Goal: Complete application form

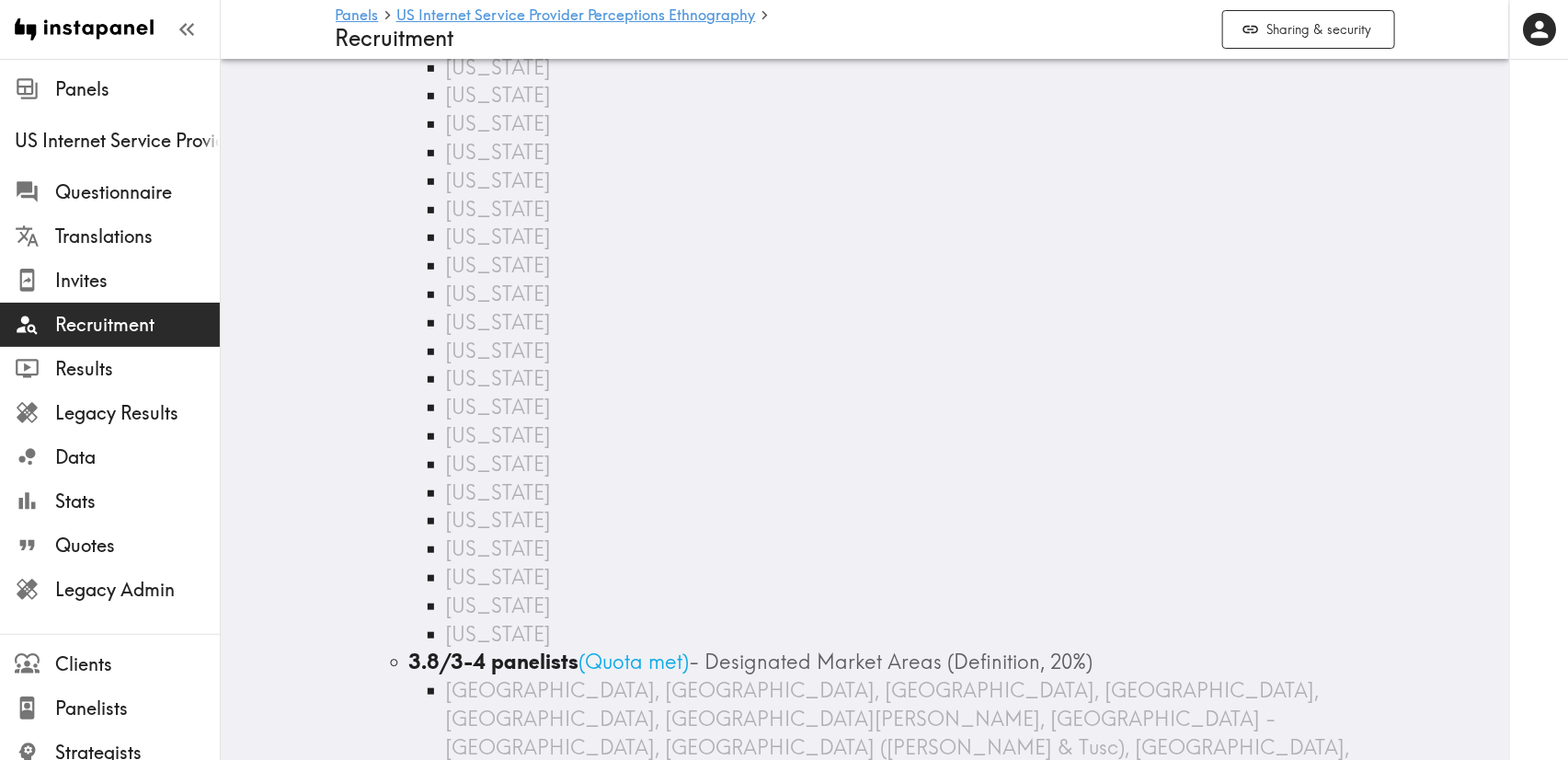
scroll to position [302, 0]
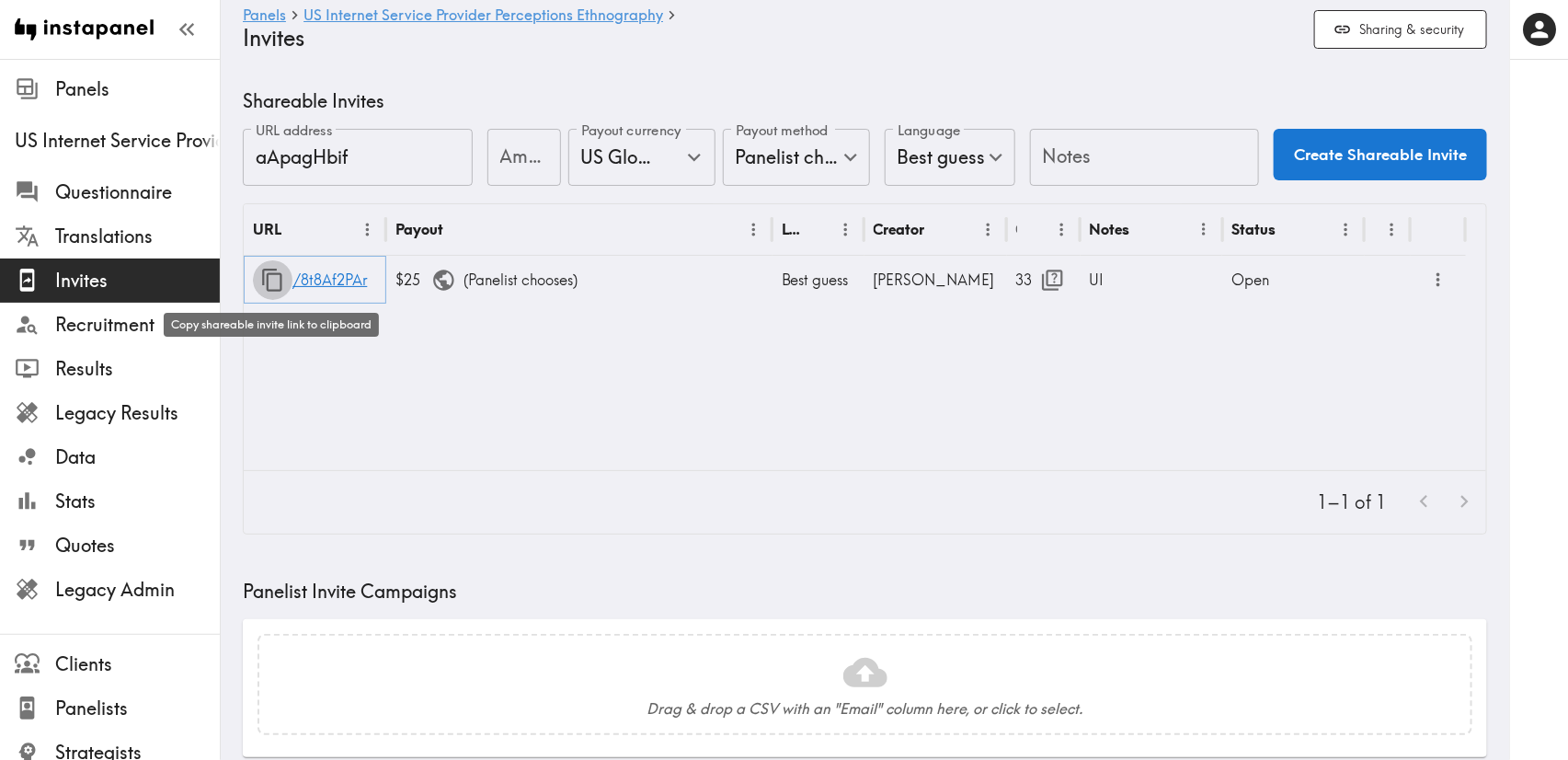
click at [266, 272] on icon "button" at bounding box center [272, 280] width 25 height 25
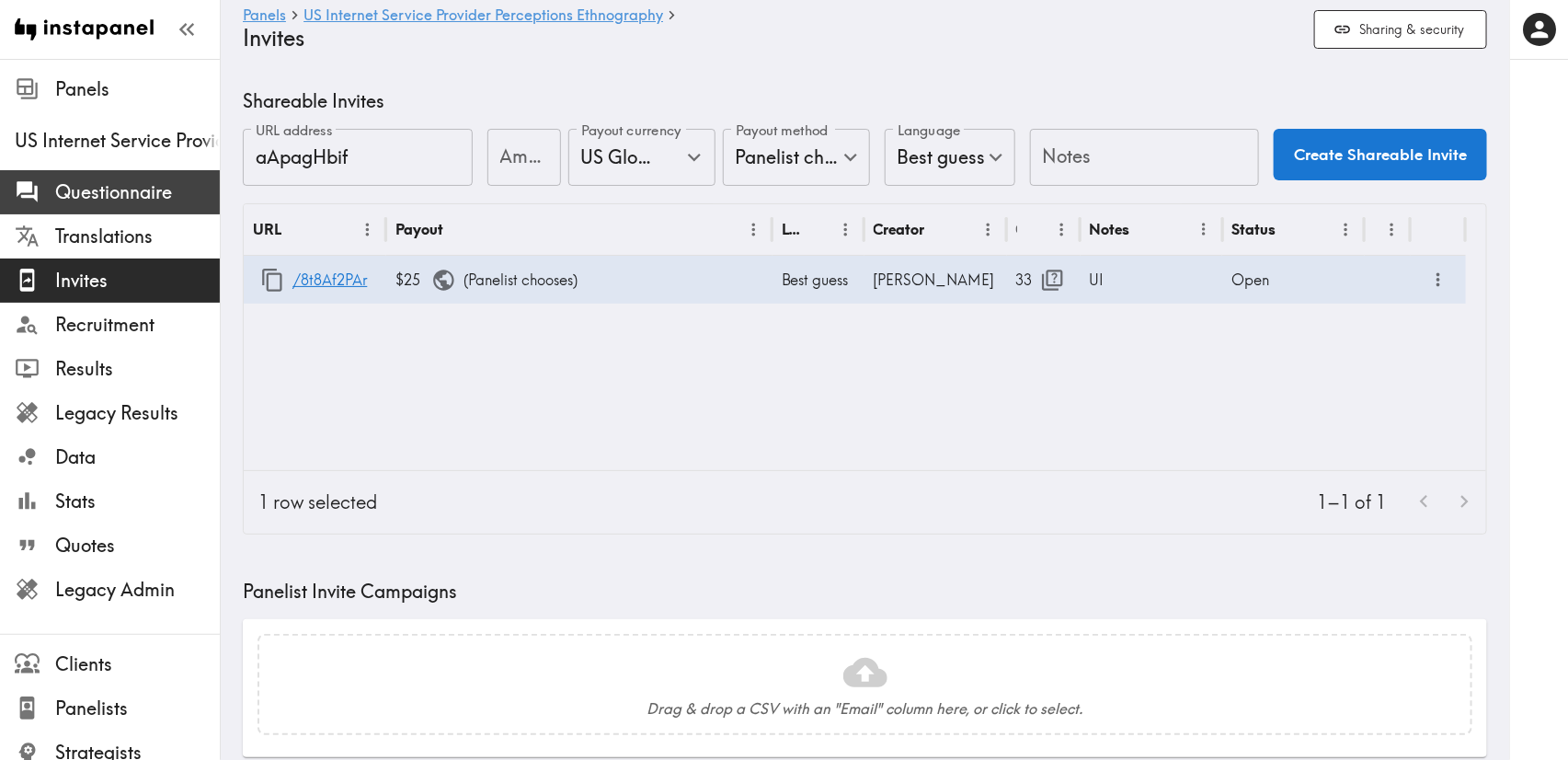
click at [130, 192] on span "Questionnaire" at bounding box center [137, 193] width 165 height 26
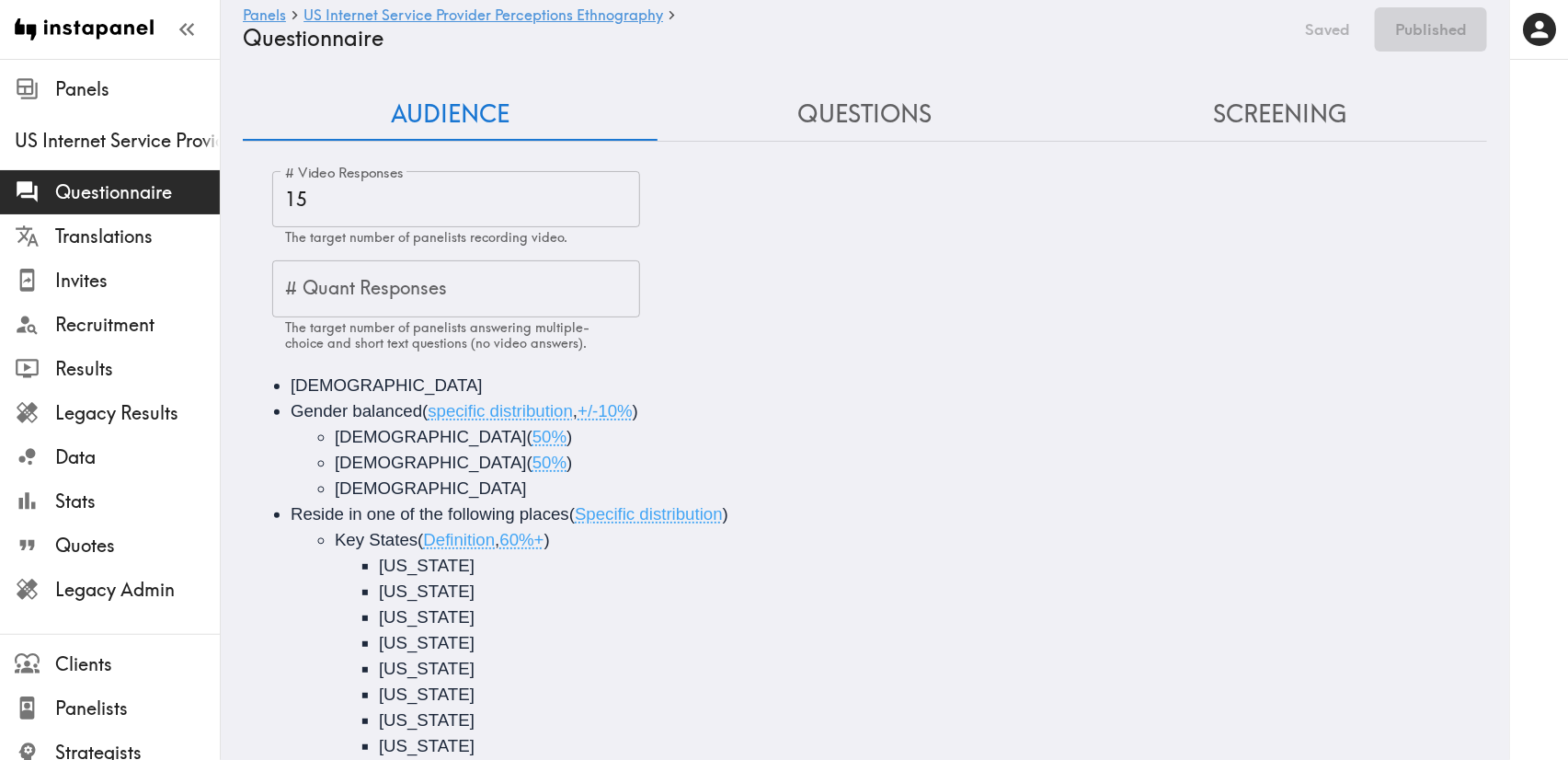
type input "#2 What is your age?"
type input "#3 What is your gender?"
type input "#4 COUNTRY & POSTCODE/ZIP (Location)"
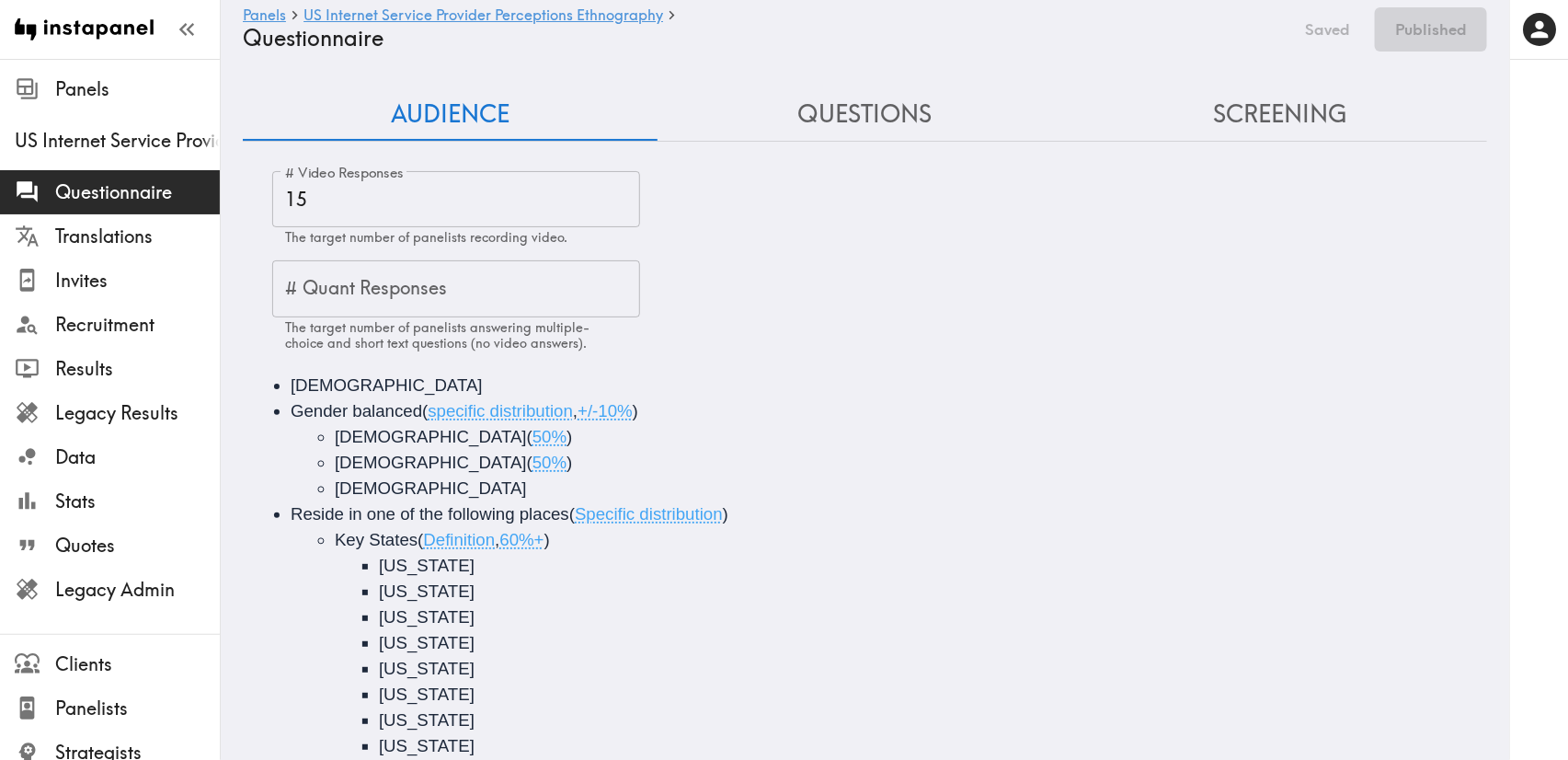
type input "false"
type input "#4 COUNTRY & POSTCODE/ZIP (Location)"
type input "false"
type input "#4 COUNTRY & POSTCODE/ZIP (Location)"
type input "false"
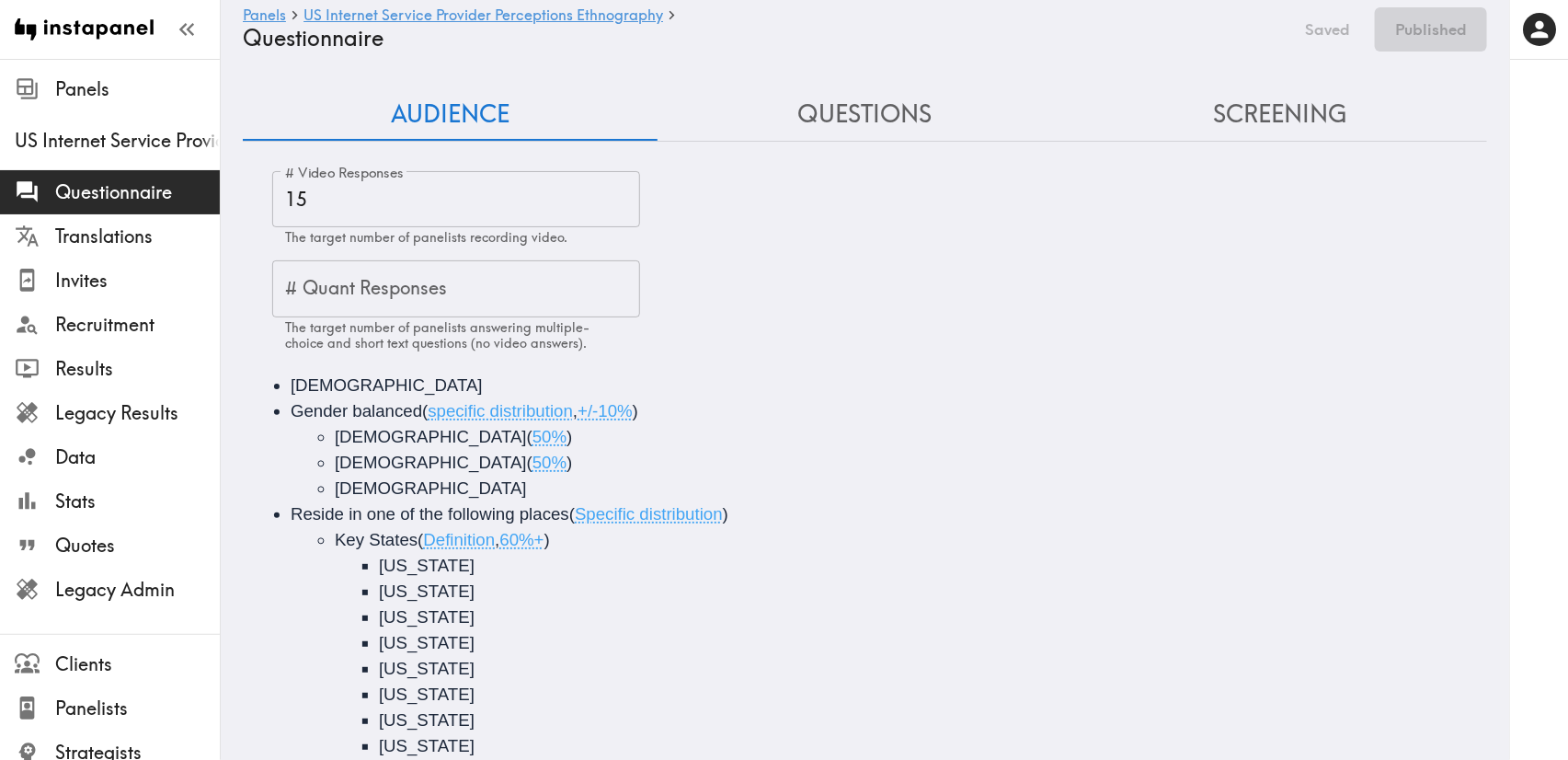
type input "#4 COUNTRY & POSTCODE/ZIP (Location)"
type input "false"
type input "#4 COUNTRY & POSTCODE/ZIP (Location)"
type input "false"
type input "#4 COUNTRY & POSTCODE/ZIP (Location)"
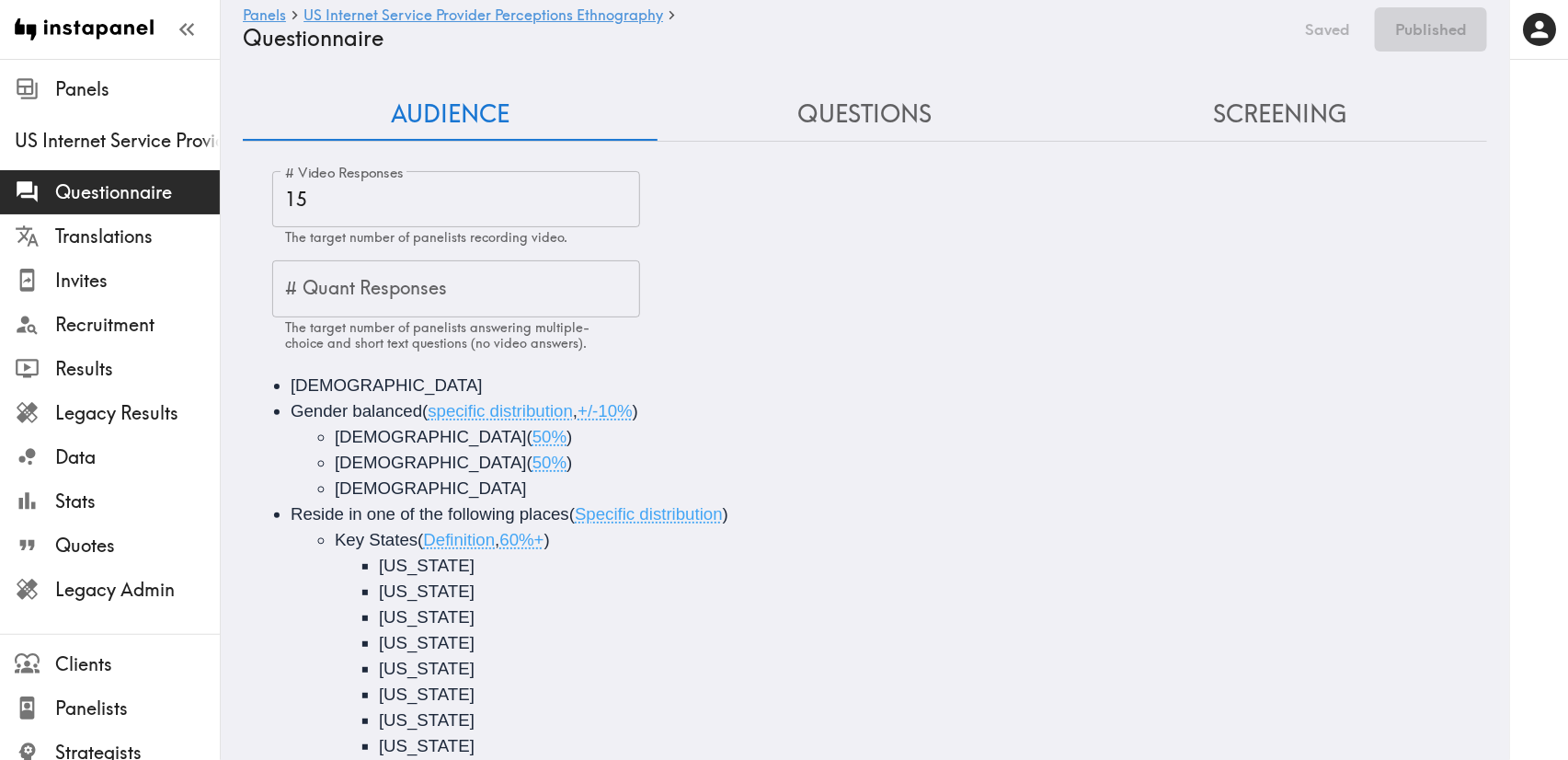
type input "false"
type input "#4 COUNTRY & POSTCODE/ZIP (Location)"
type input "false"
type input "#4 COUNTRY & POSTCODE/ZIP (Location)"
type input "false"
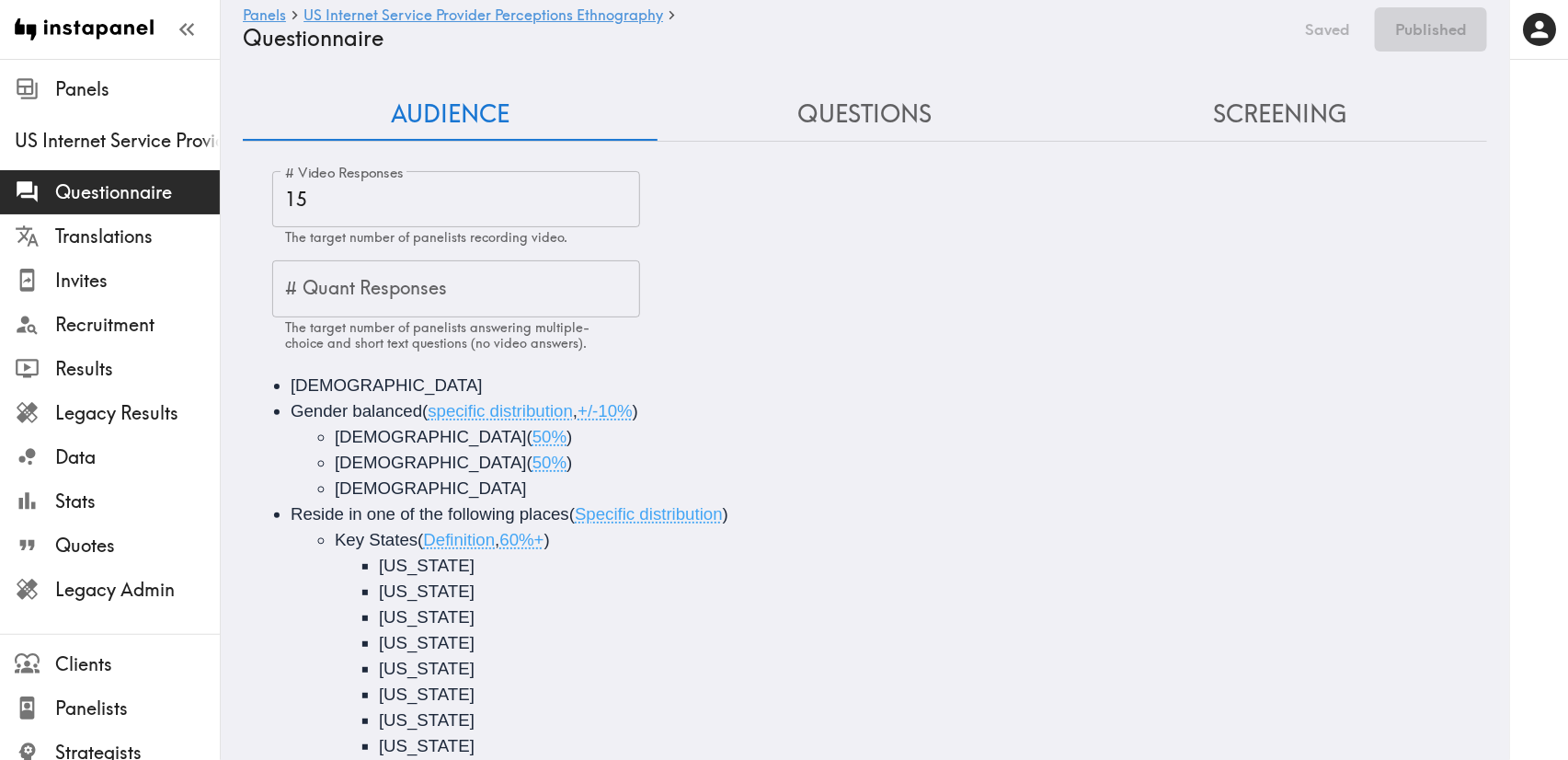
type input "#4 COUNTRY & POSTCODE/ZIP (Location)"
type input "false"
type input "#4 COUNTRY & POSTCODE/ZIP (Location)"
type input "false"
type input "#4 COUNTRY & POSTCODE/ZIP (Location)"
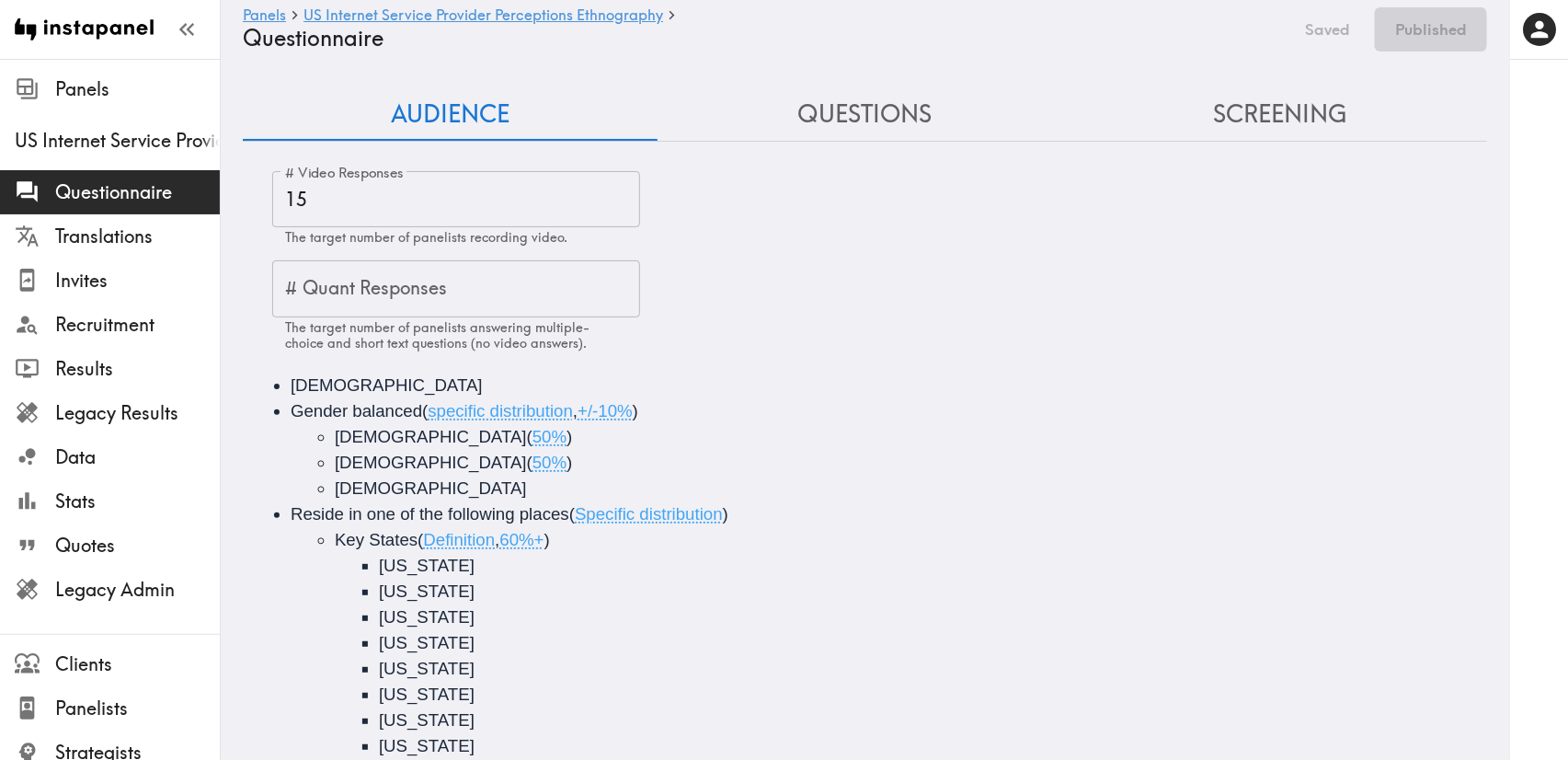
type input "false"
type input "#4 COUNTRY & POSTCODE/ZIP (Location)"
type input "false"
type input "#4 COUNTRY & POSTCODE/ZIP (Location)"
type input "false"
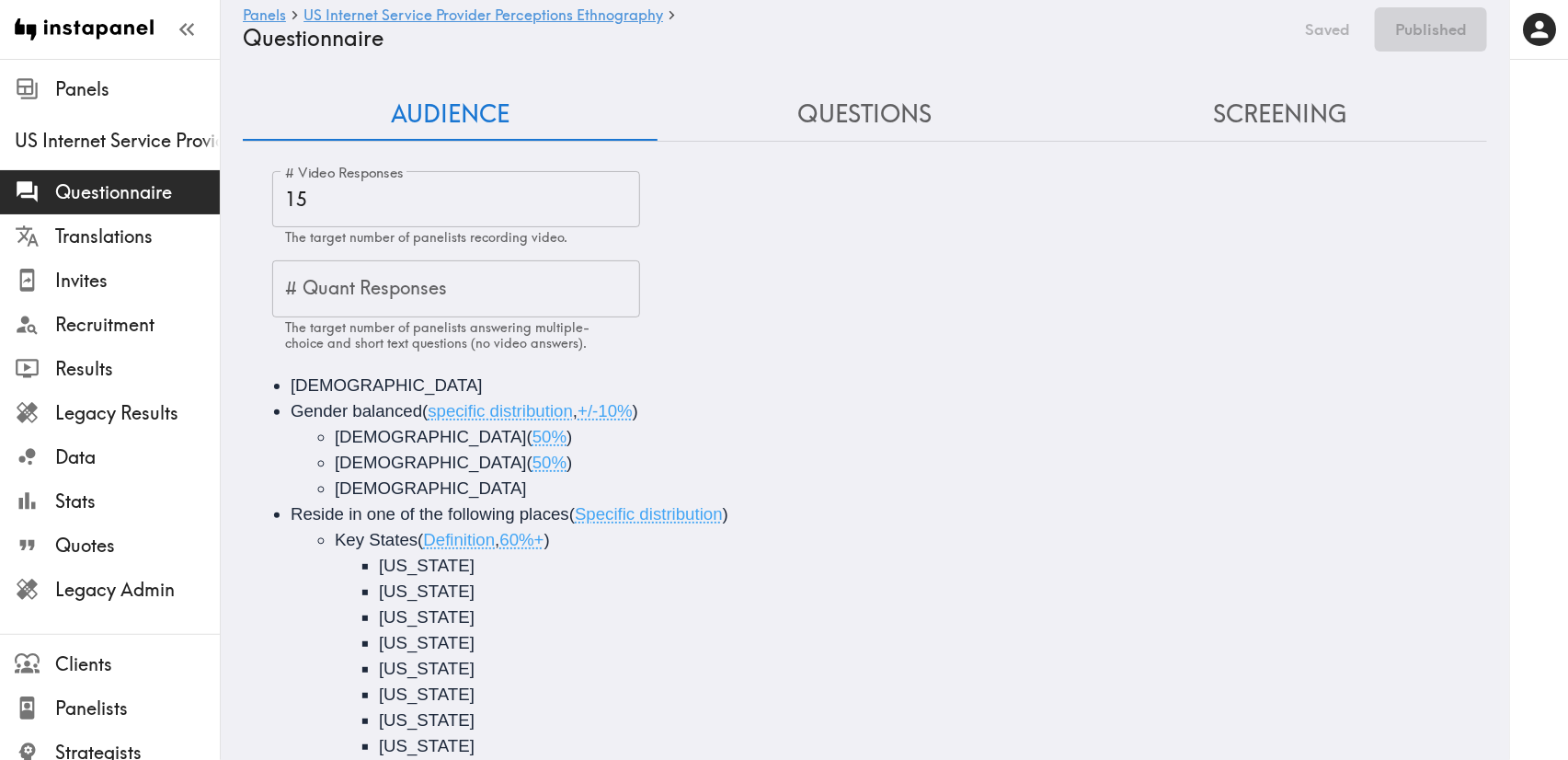
type input "#4 COUNTRY & POSTCODE/ZIP (Location)"
type input "false"
type input "#4 COUNTRY & POSTCODE/ZIP (Location)"
type input "false"
type input "#4 COUNTRY & POSTCODE/ZIP (Location)"
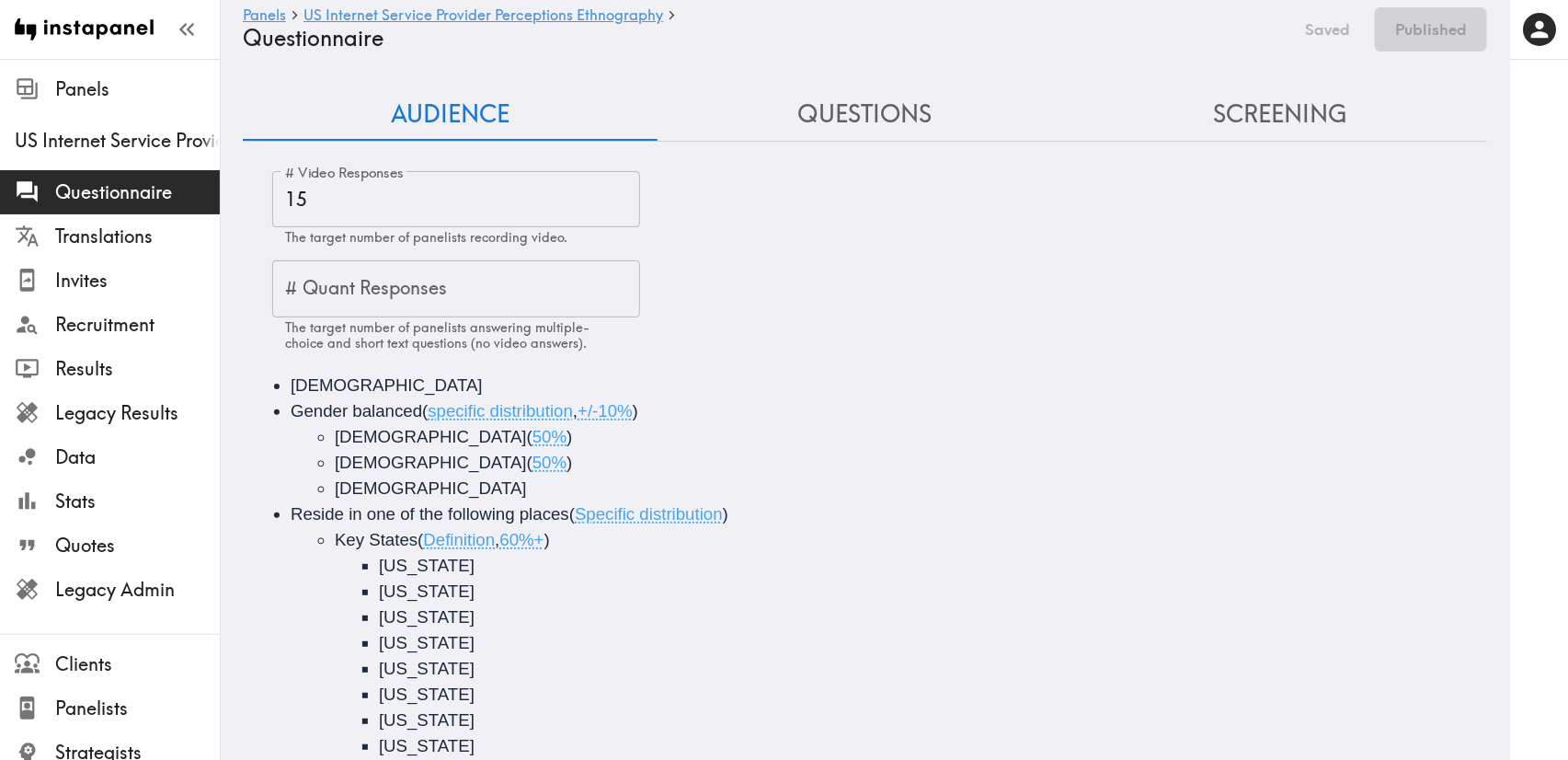
type input "false"
type input "#4 COUNTRY & POSTCODE/ZIP (Location)"
type input "false"
type input "#4 COUNTRY & POSTCODE/ZIP (Location)"
type input "false"
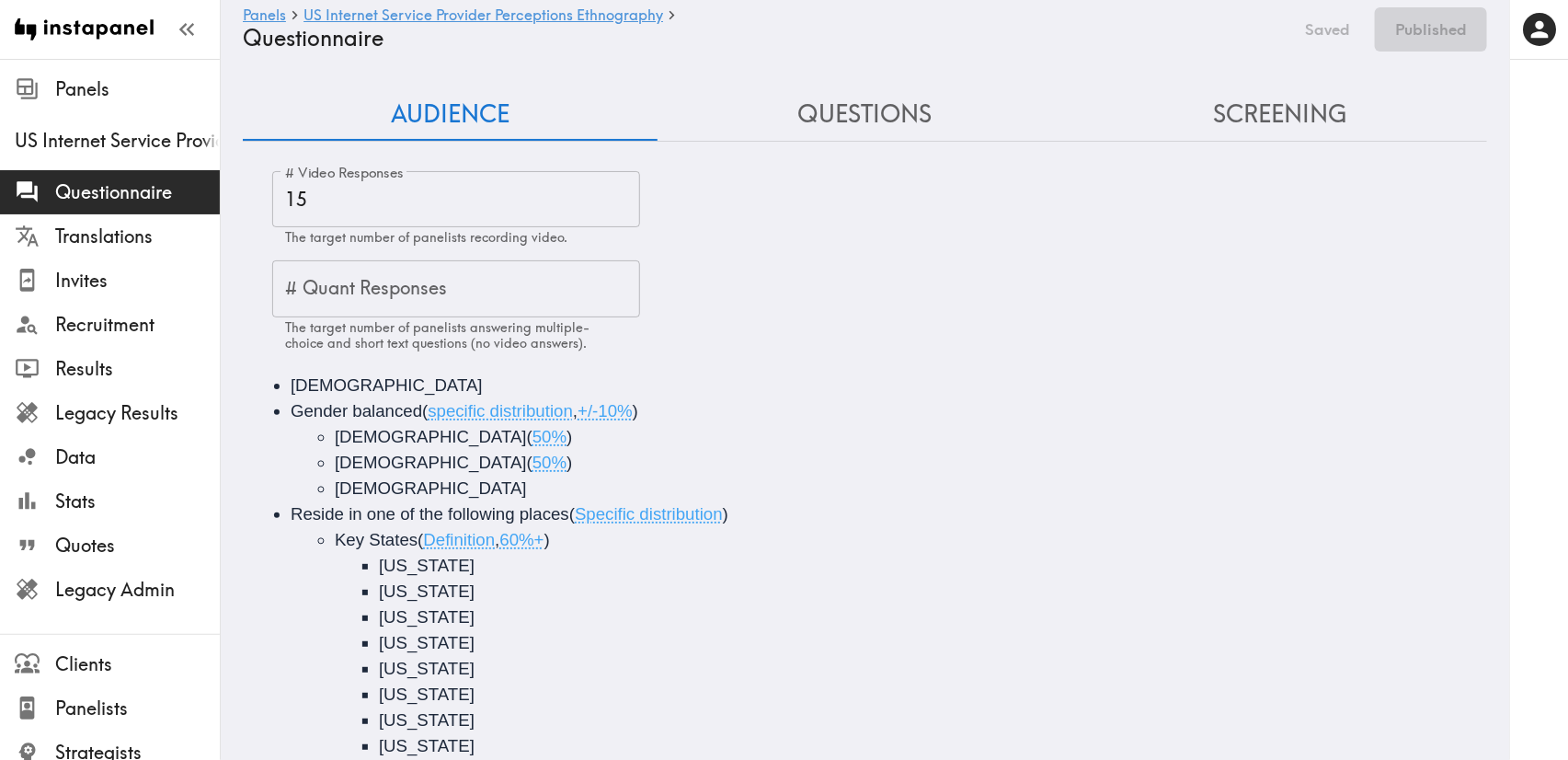
type input "#4 COUNTRY & POSTCODE/ZIP (Location)"
type input "false"
type input "#4 COUNTRY & POSTCODE/ZIP (Location)"
type input "false"
type input "#4 COUNTRY & POSTCODE/ZIP (Location)"
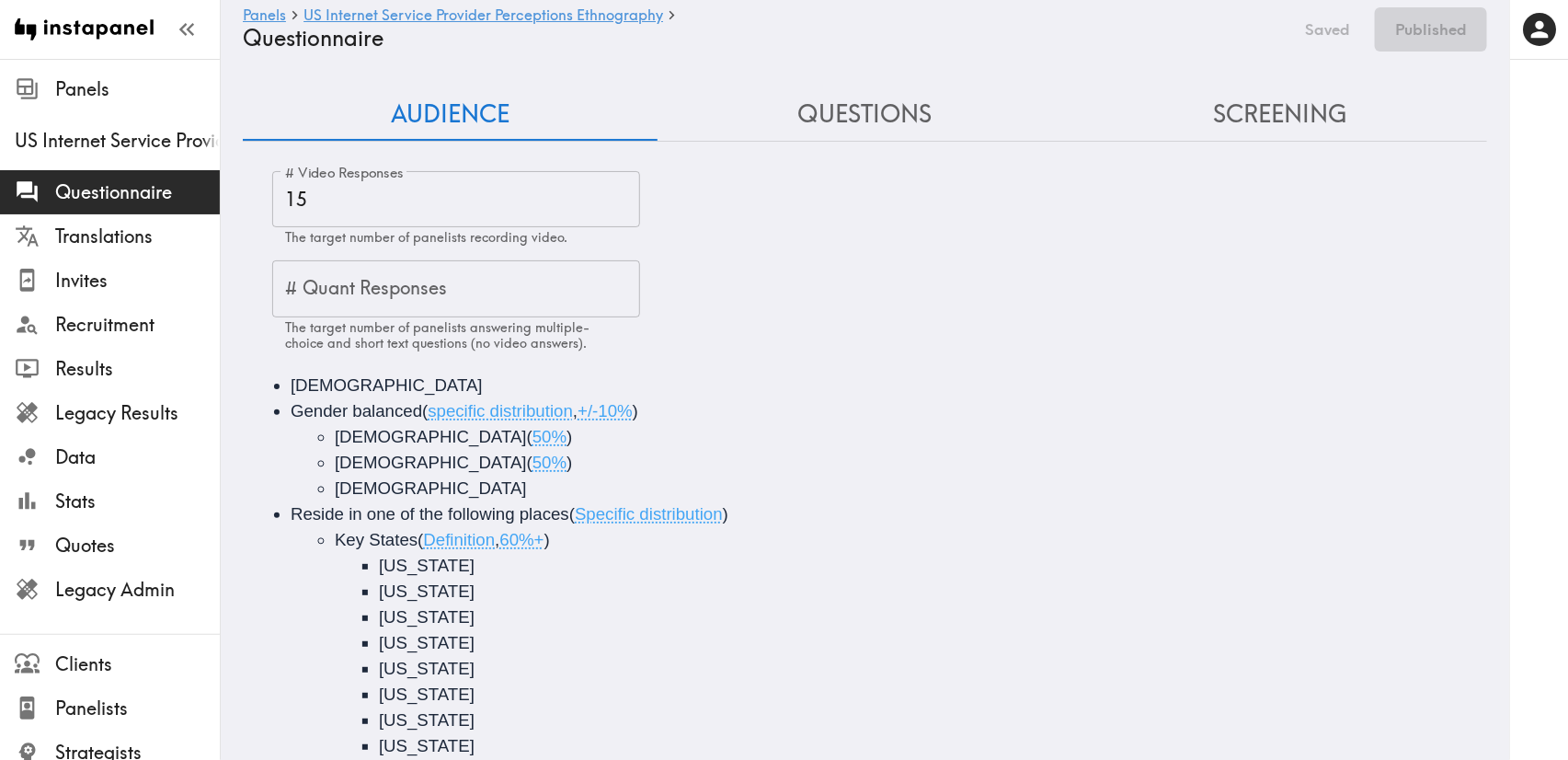
type input "false"
type input "#4 COUNTRY & POSTCODE/ZIP (Location)"
type input "false"
type input "#4 COUNTRY & POSTCODE/ZIP (Location)"
type input "false"
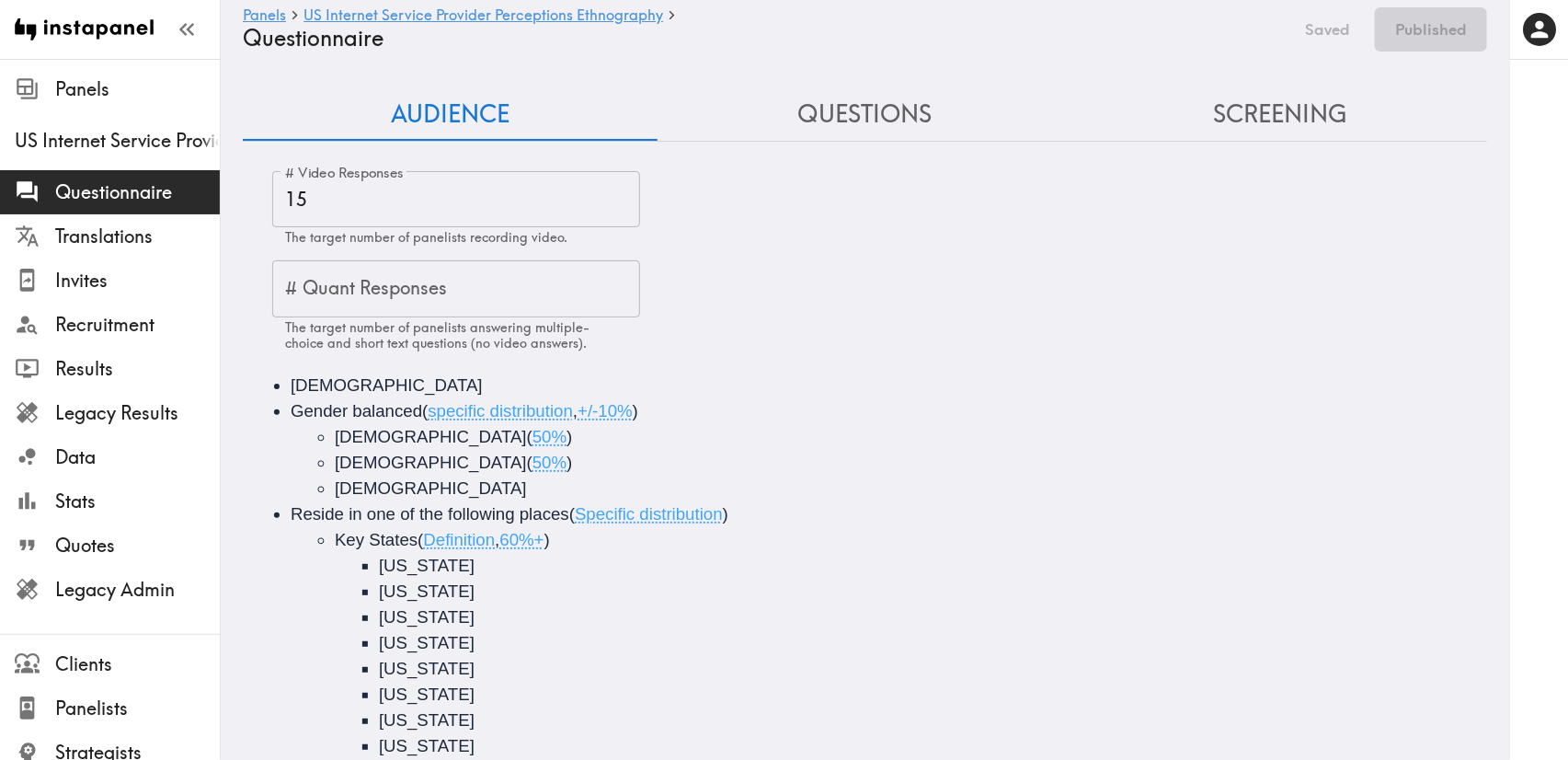
type input "#4 COUNTRY & POSTCODE/ZIP (Location)"
type input "false"
type input "#4 COUNTRY & POSTCODE/ZIP (Location)"
type input "false"
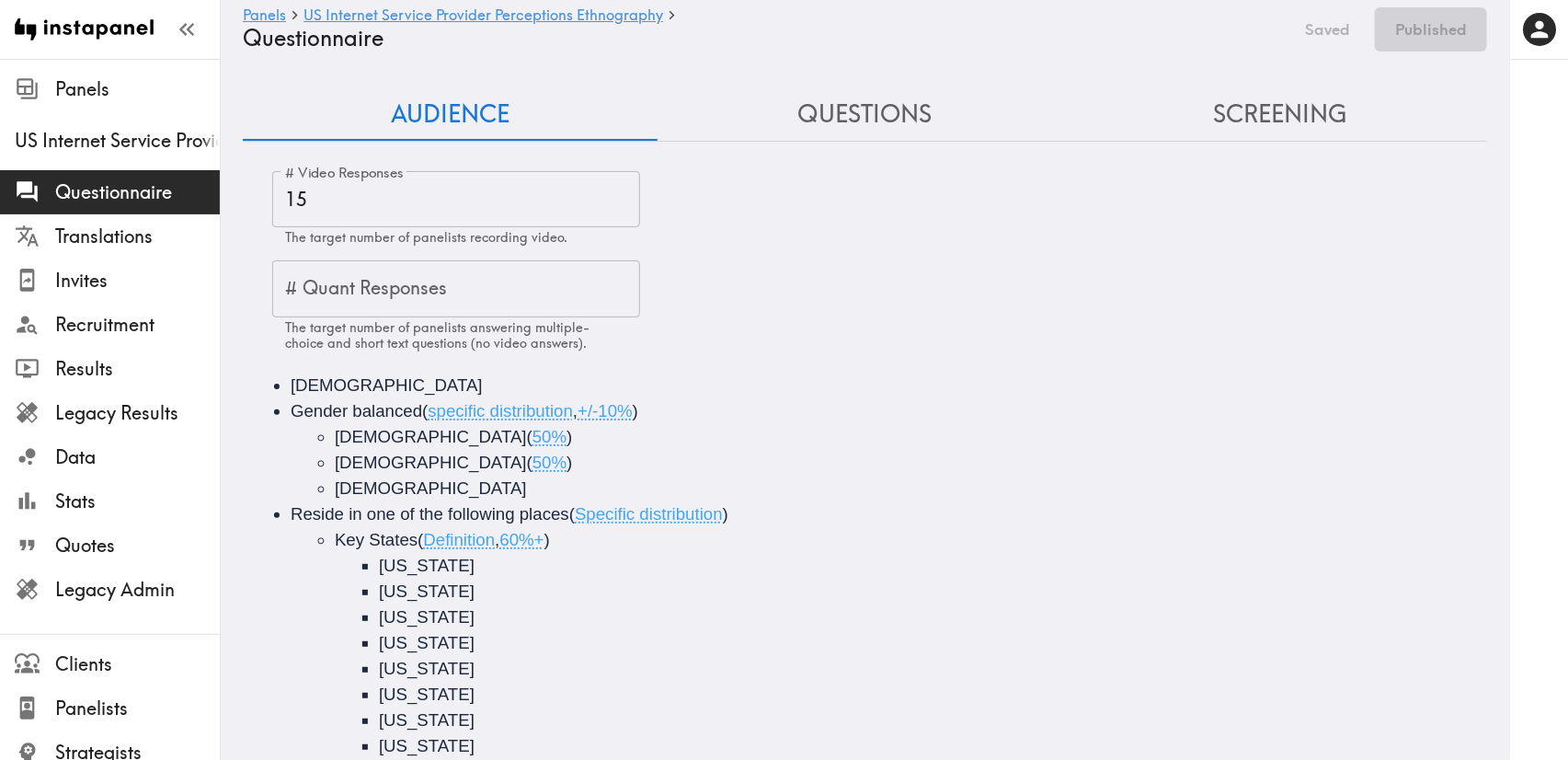
type input "false"
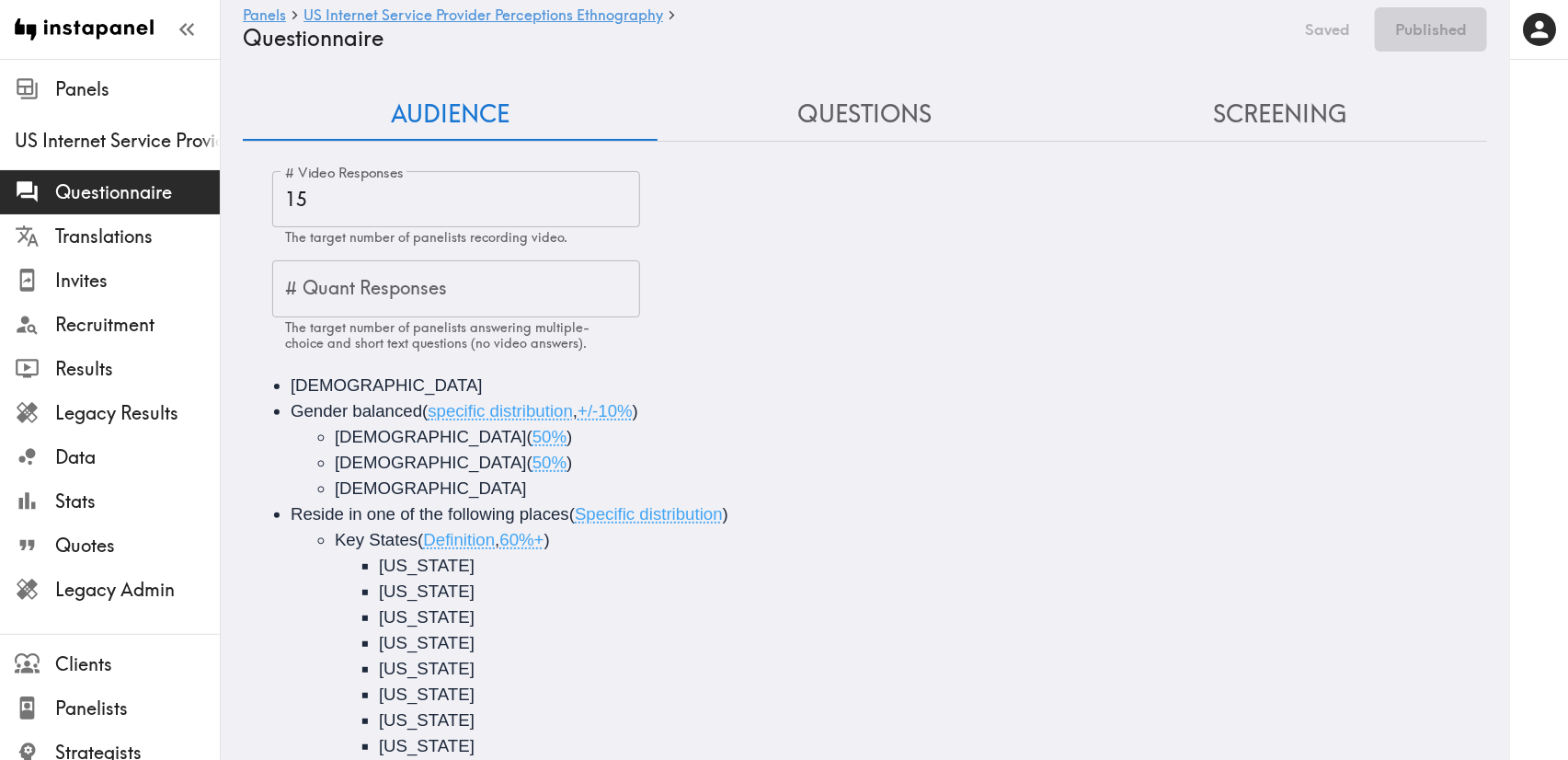
type input "false"
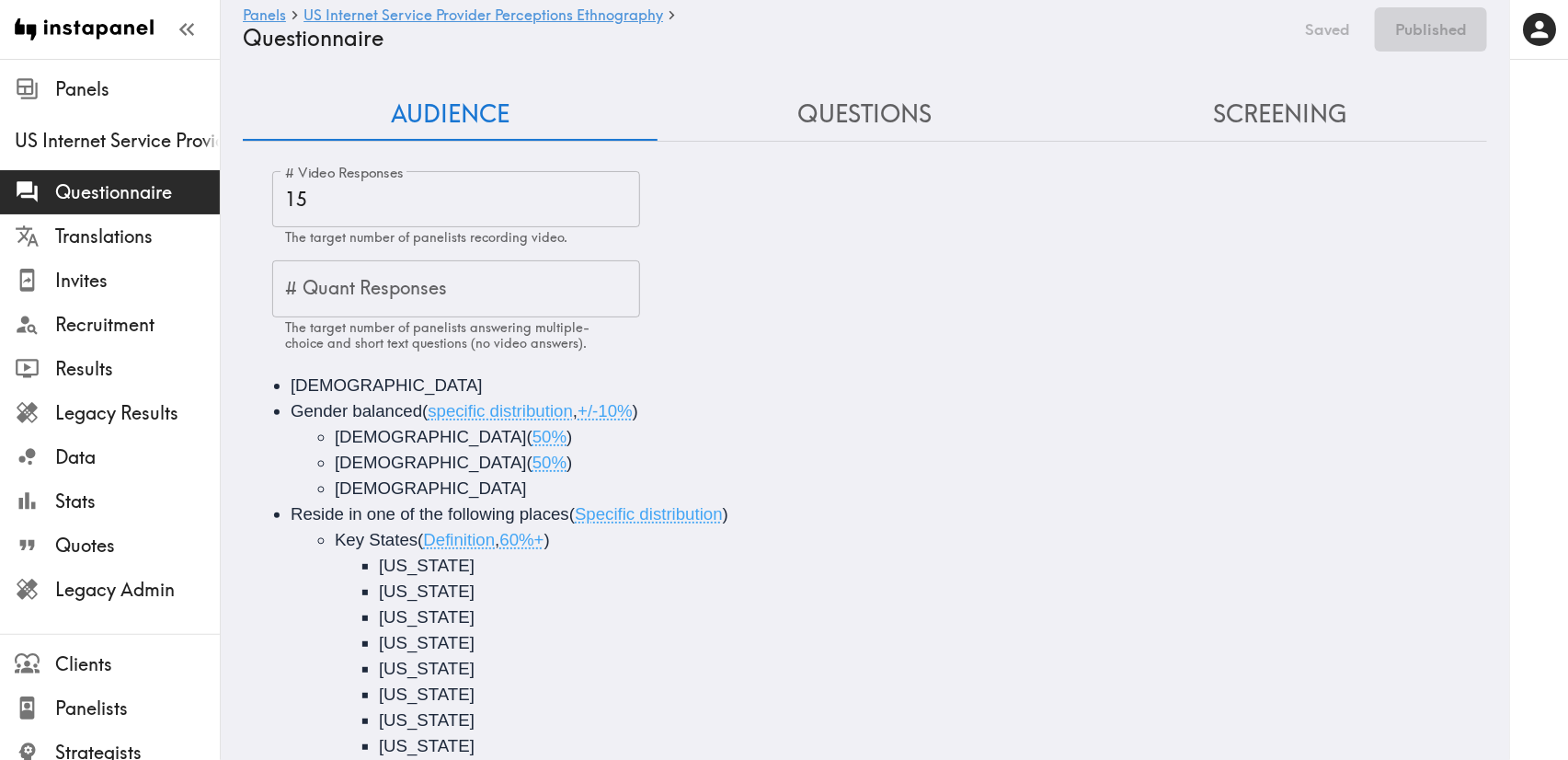
type input "false"
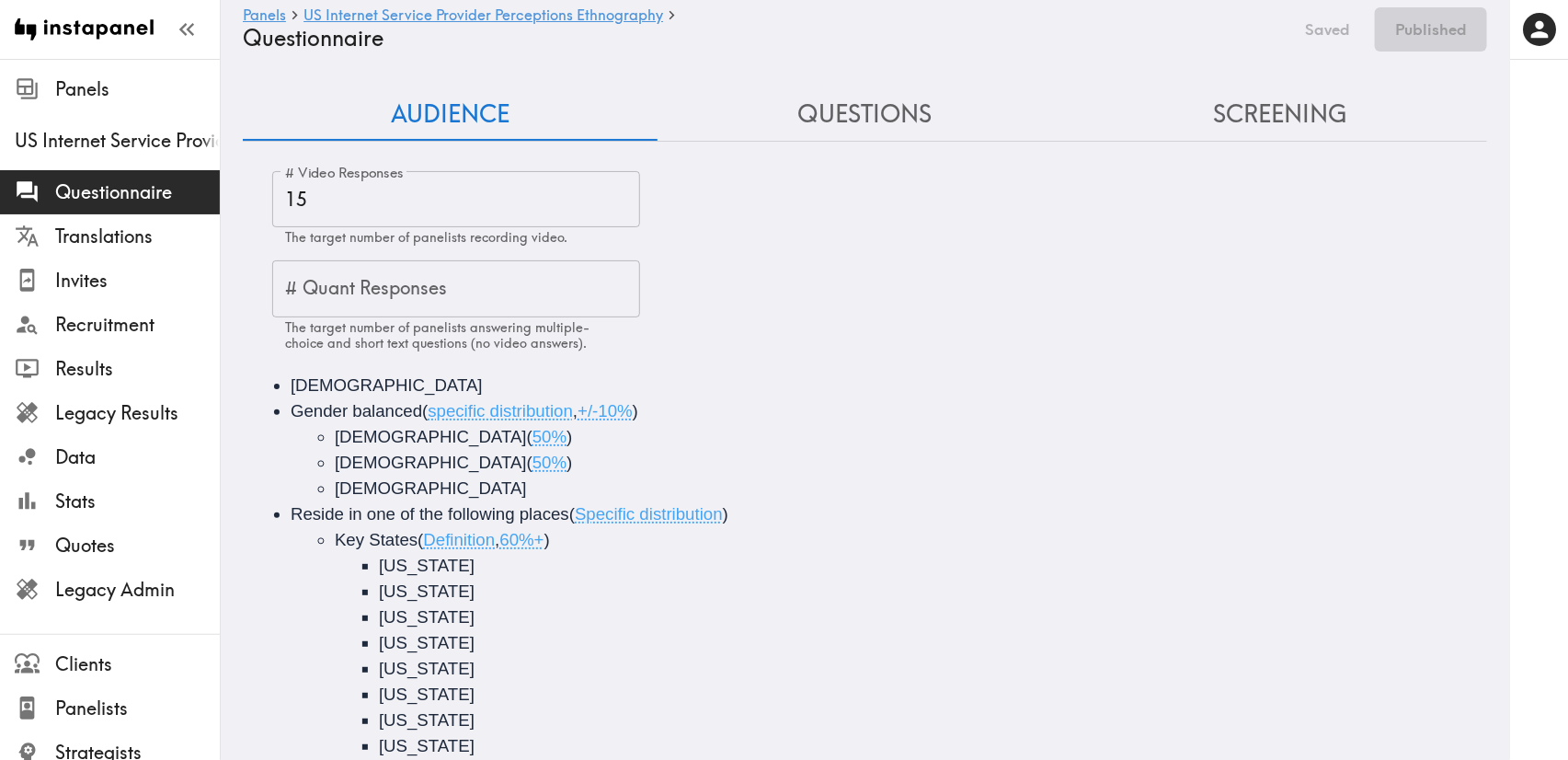
type input "false"
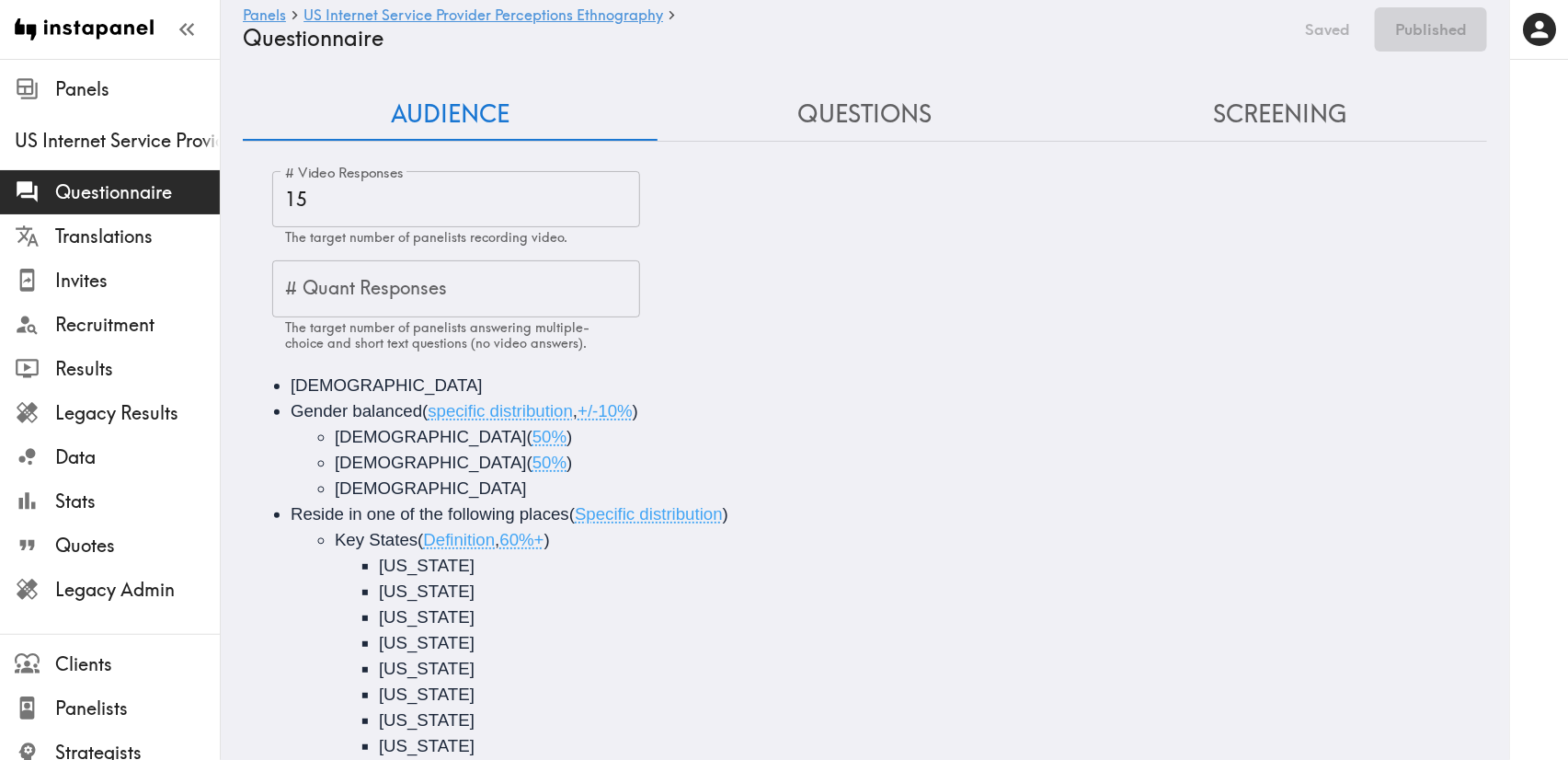
type input "false"
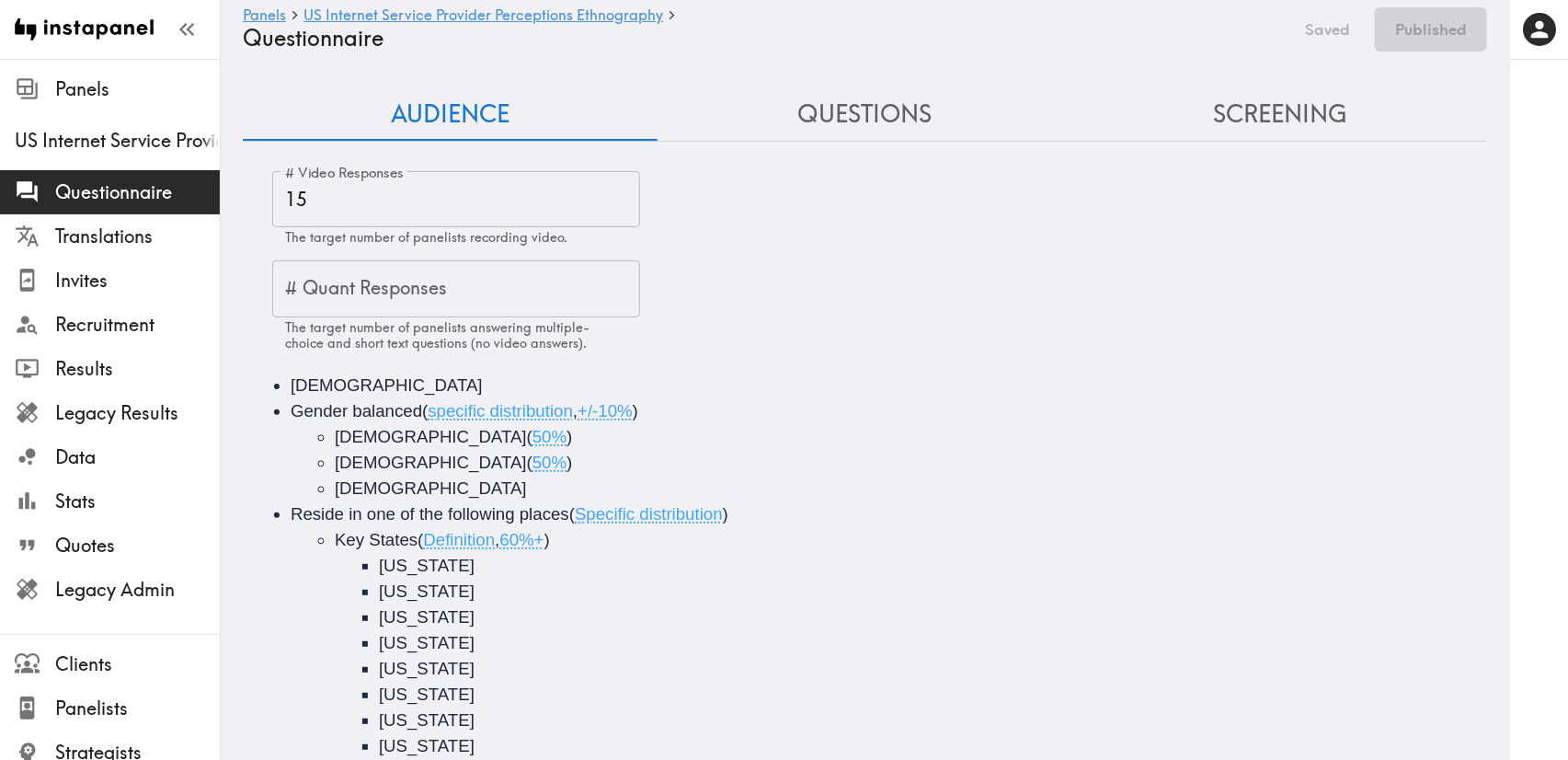
type input "false"
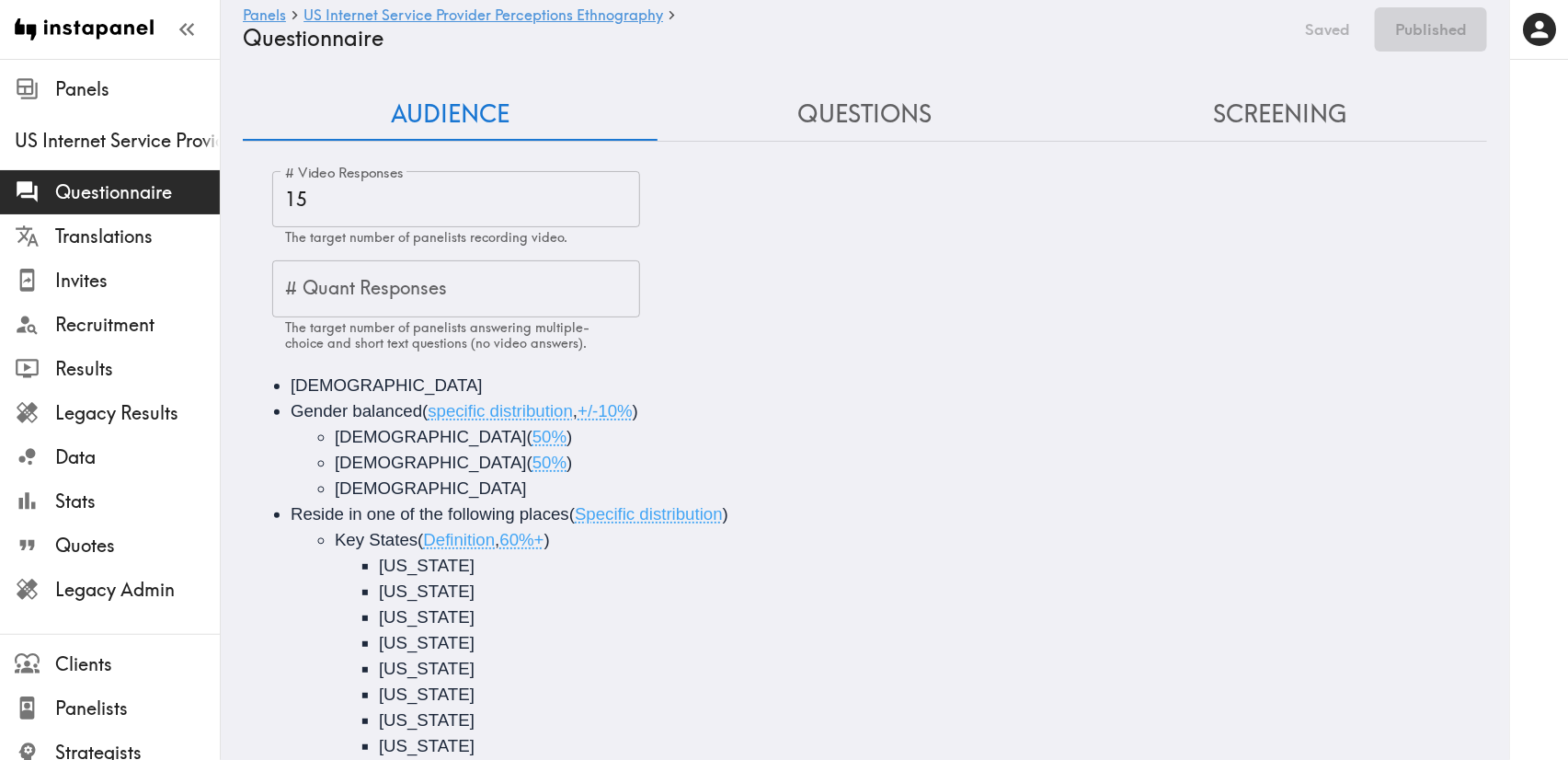
type input "false"
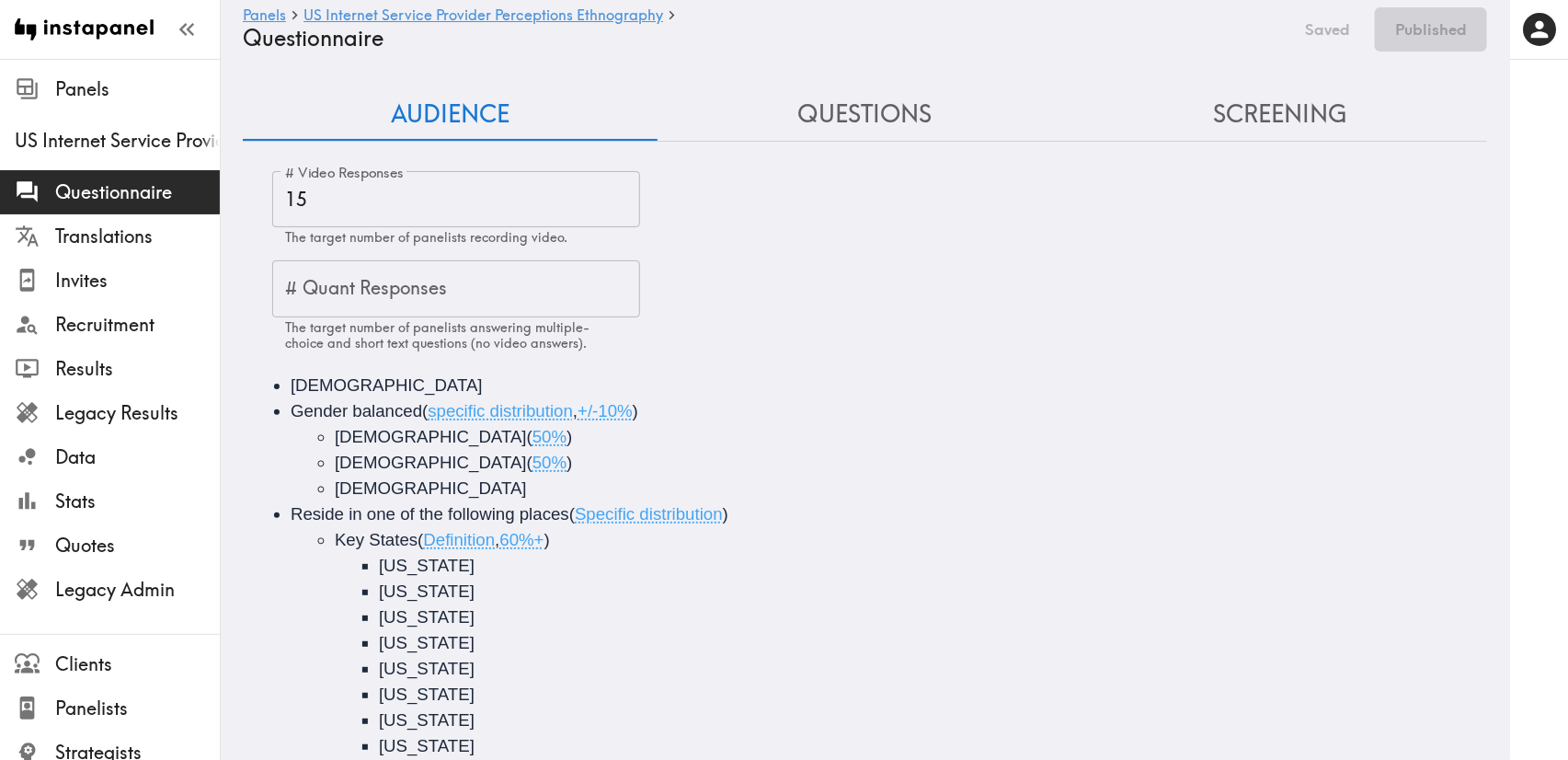
type input "false"
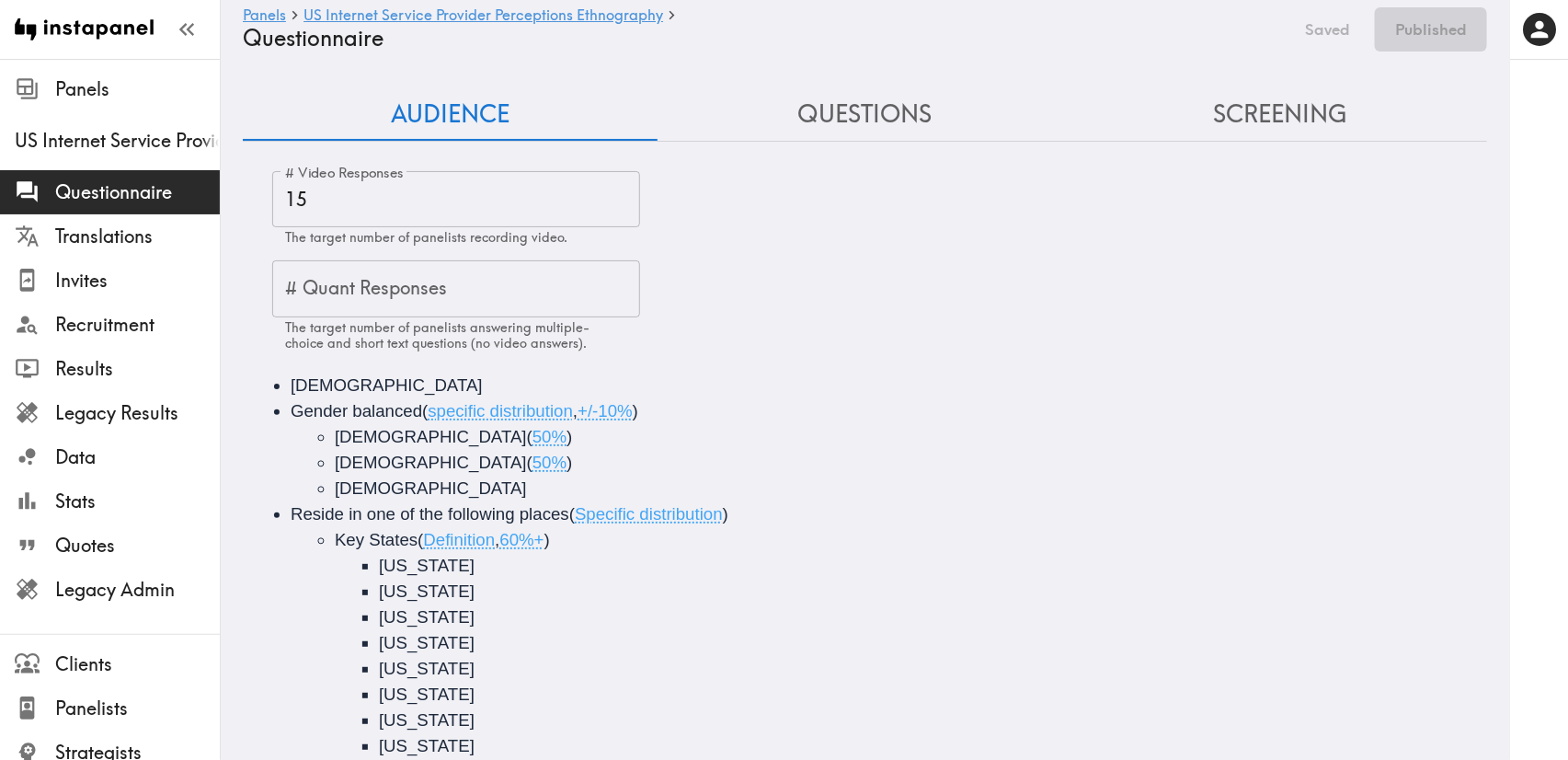
type input "false"
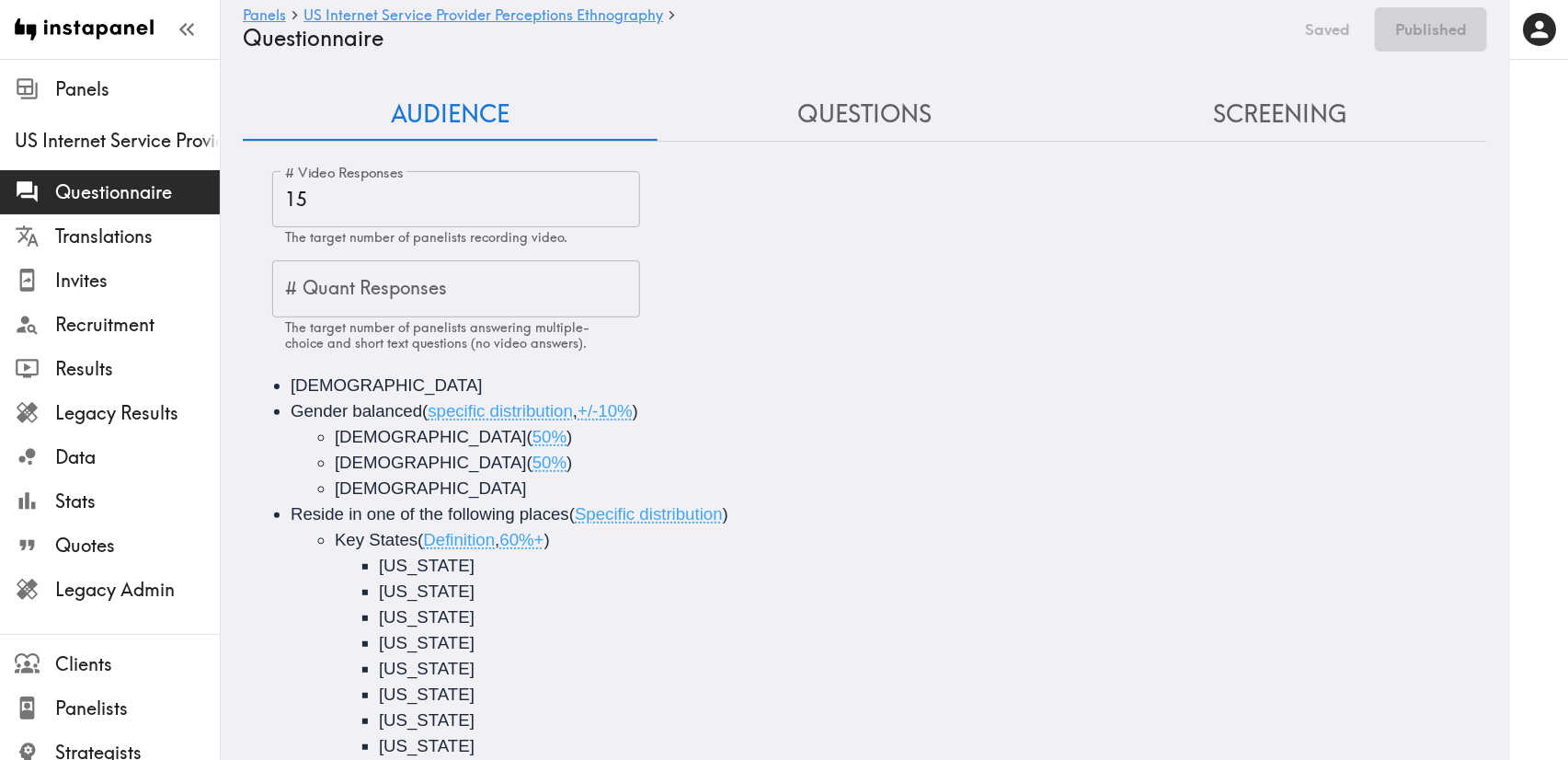
type input "false"
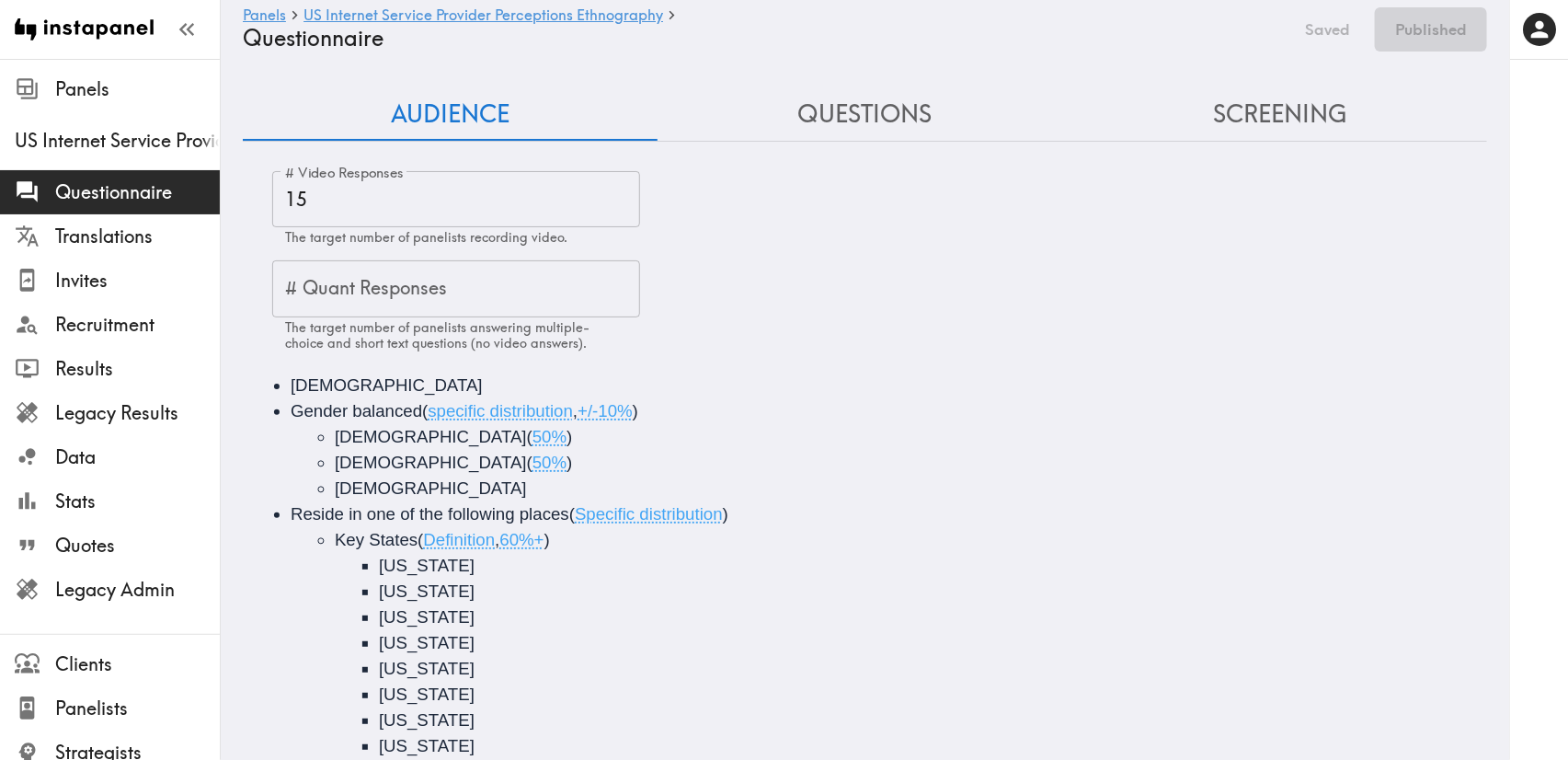
type input "false"
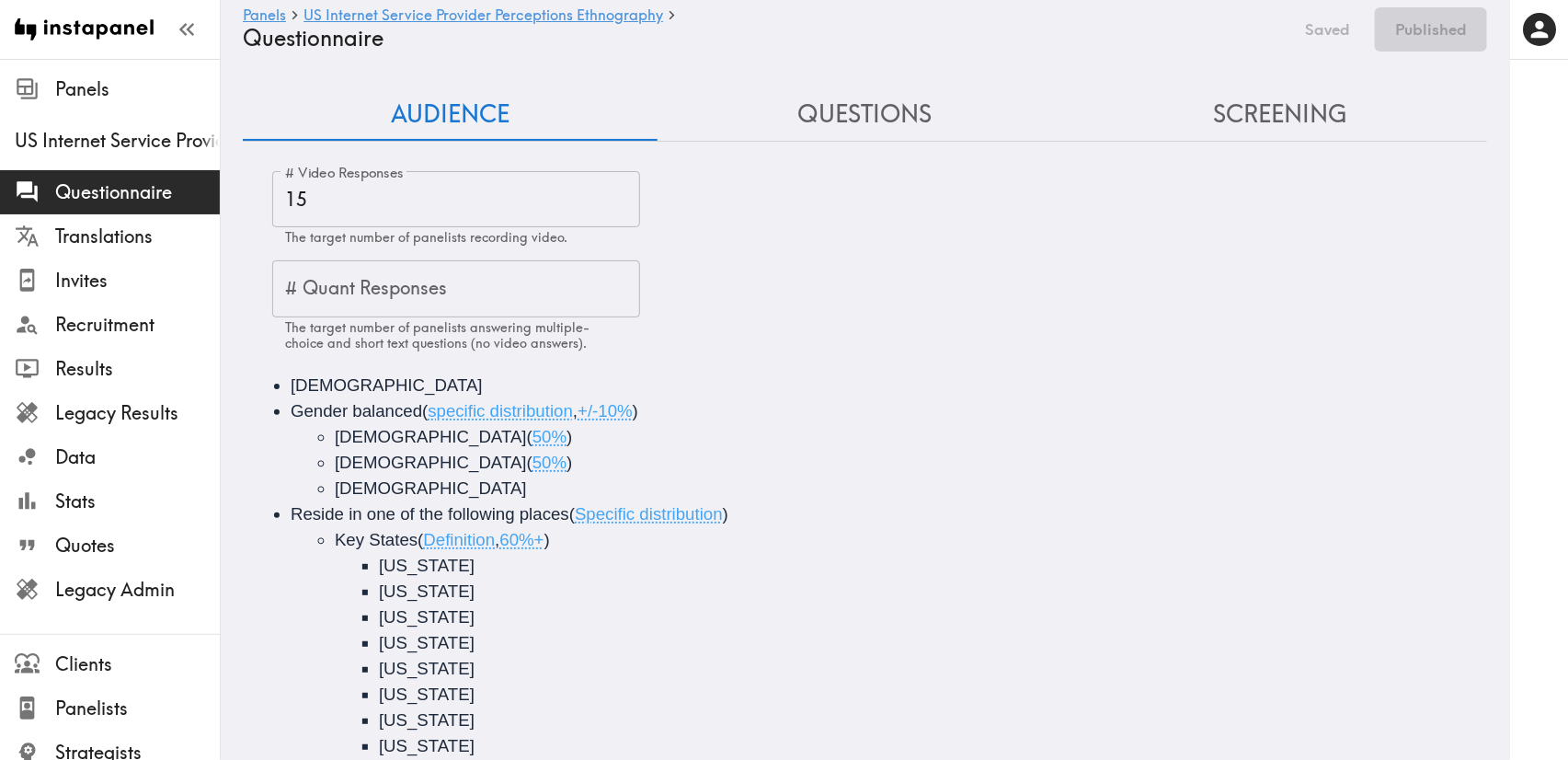
type input "false"
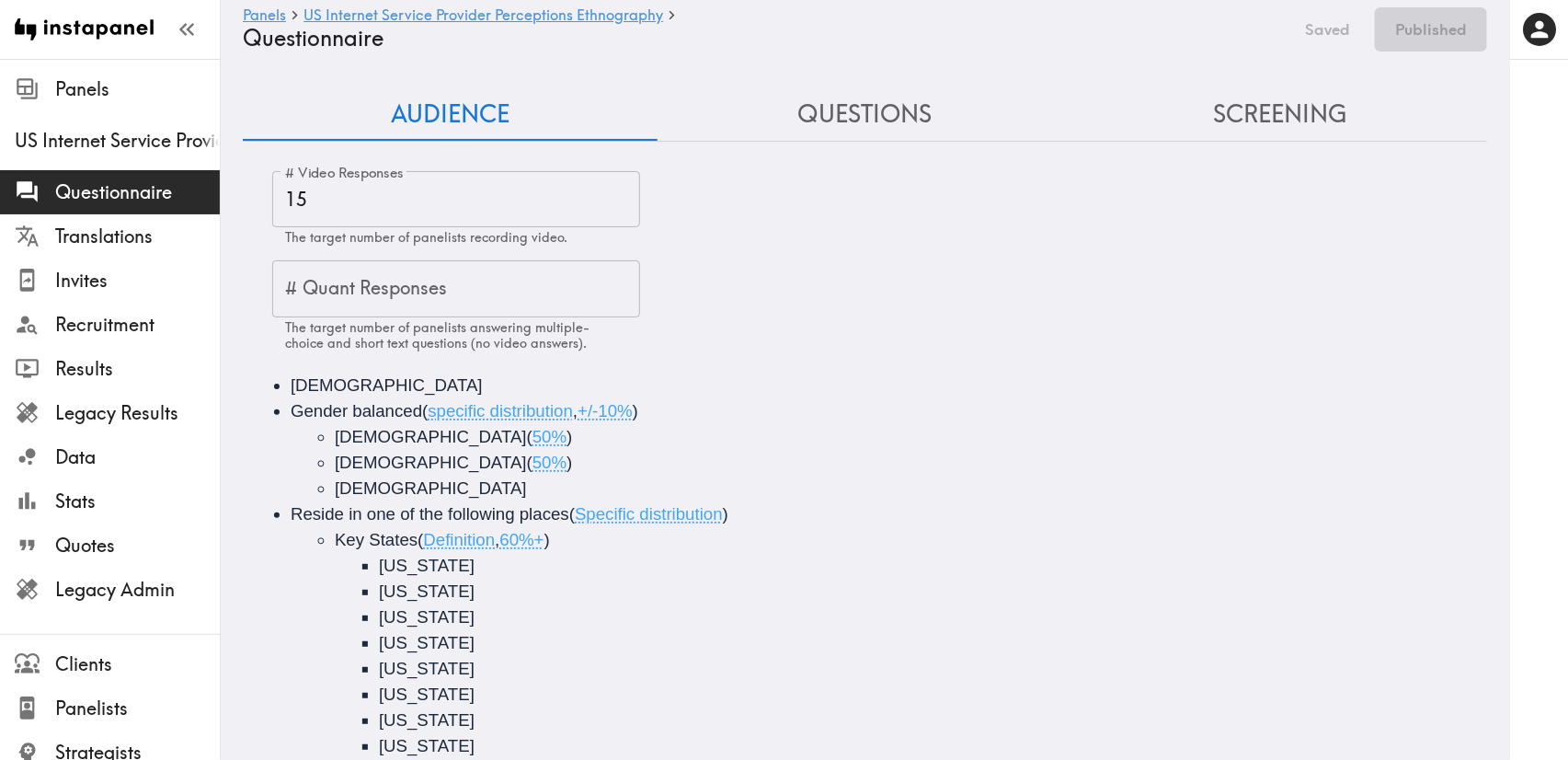
type input "false"
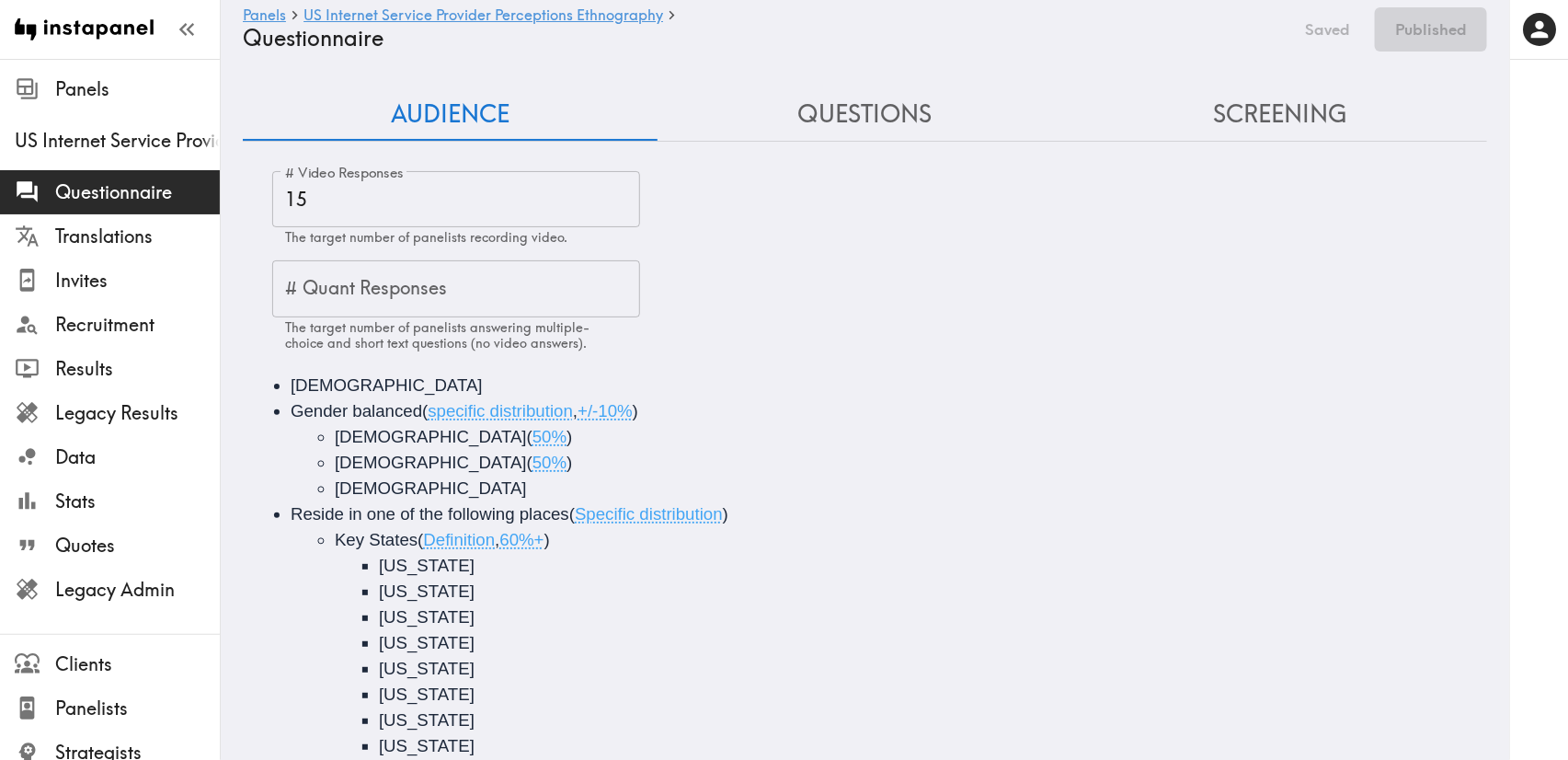
type input "false"
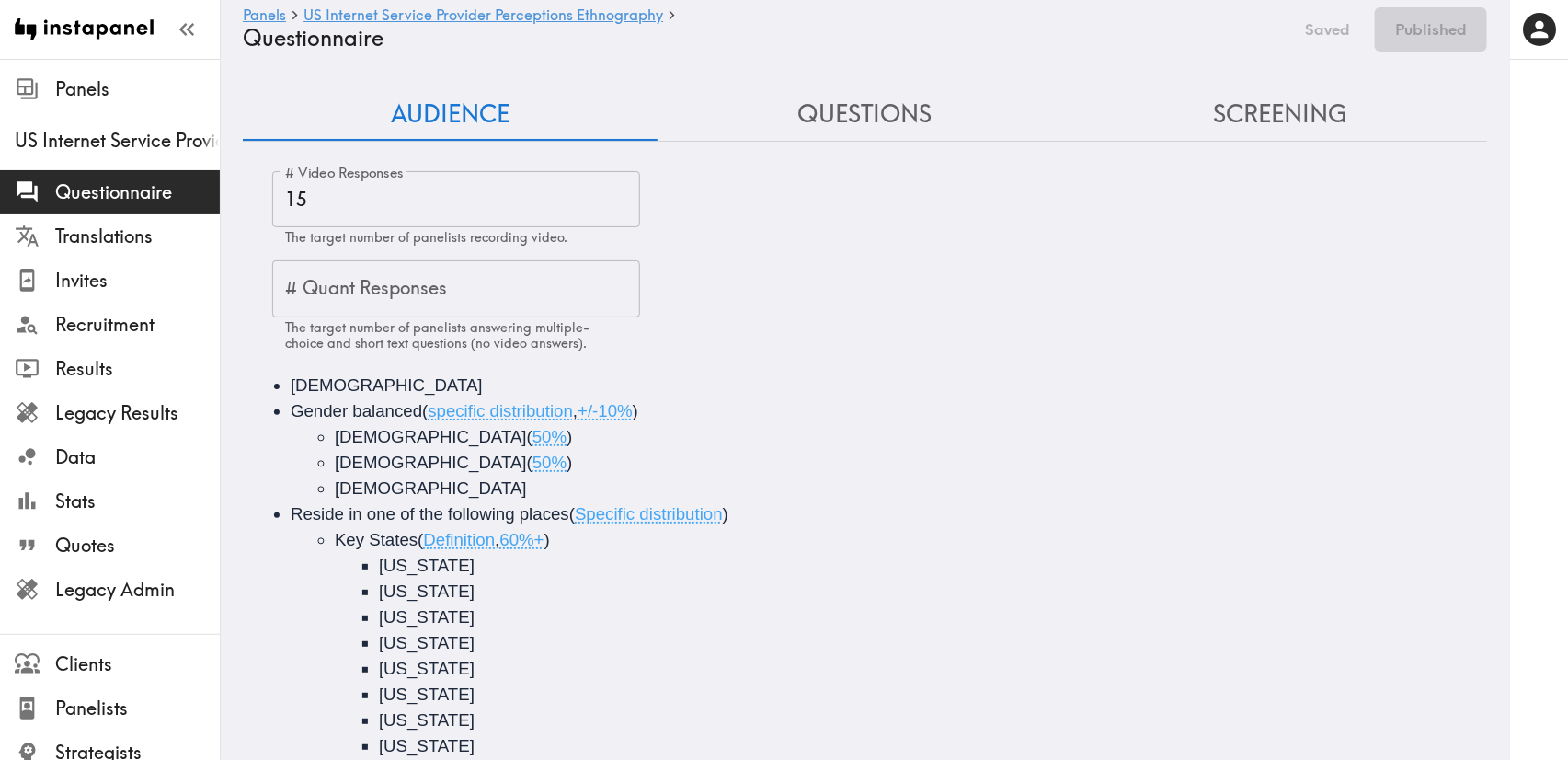
type input "false"
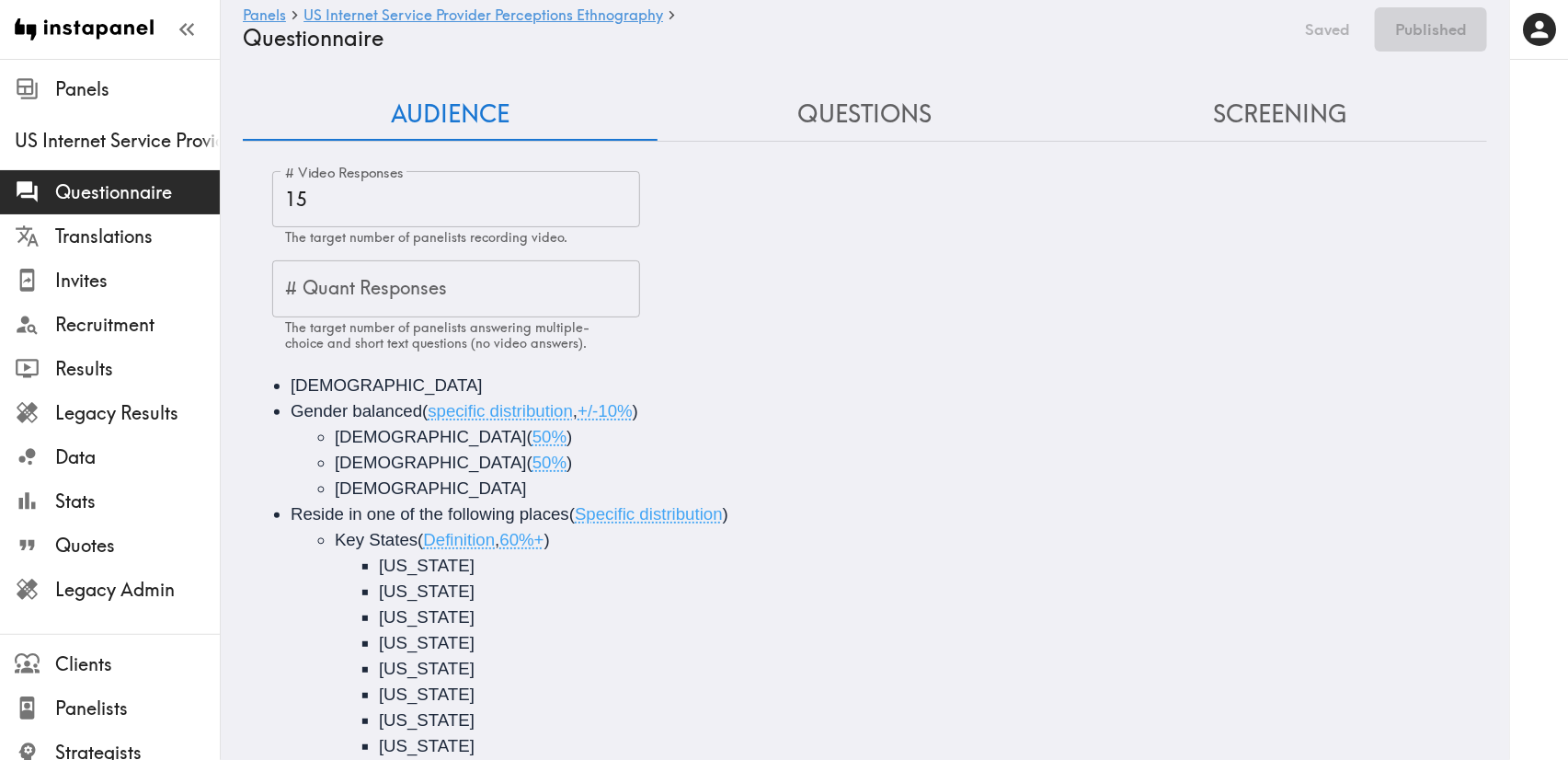
type input "false"
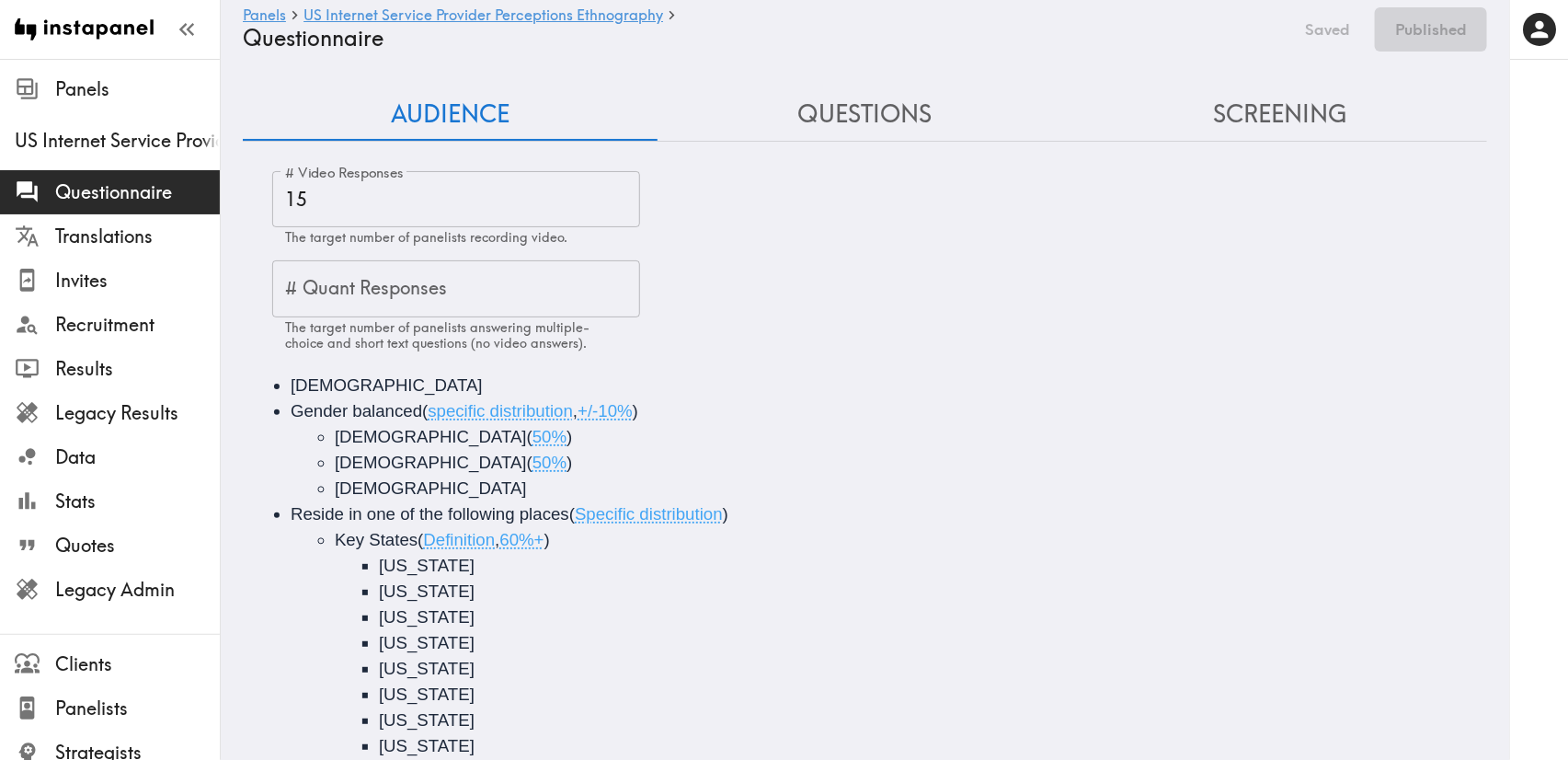
type input "false"
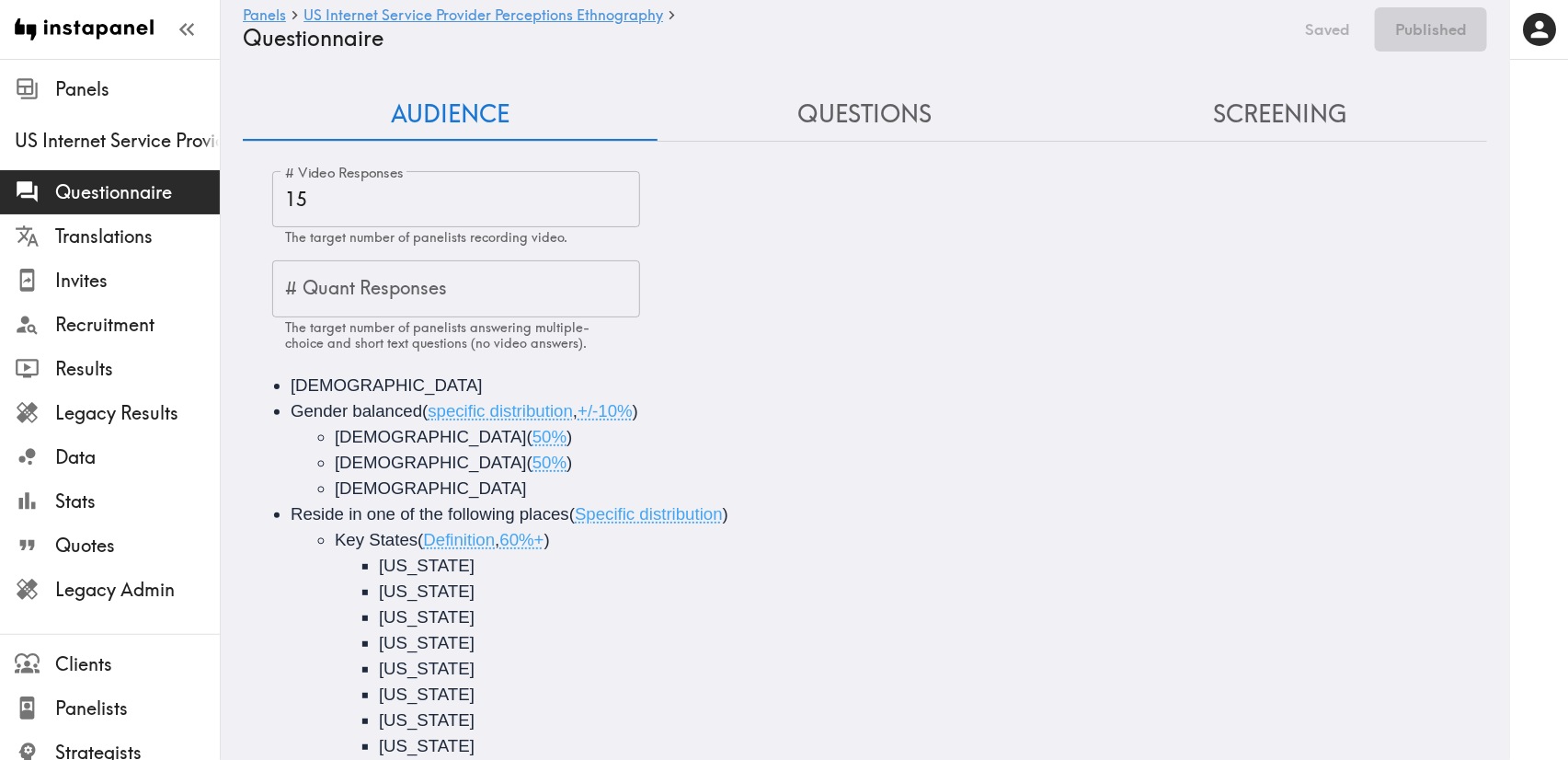
type input "false"
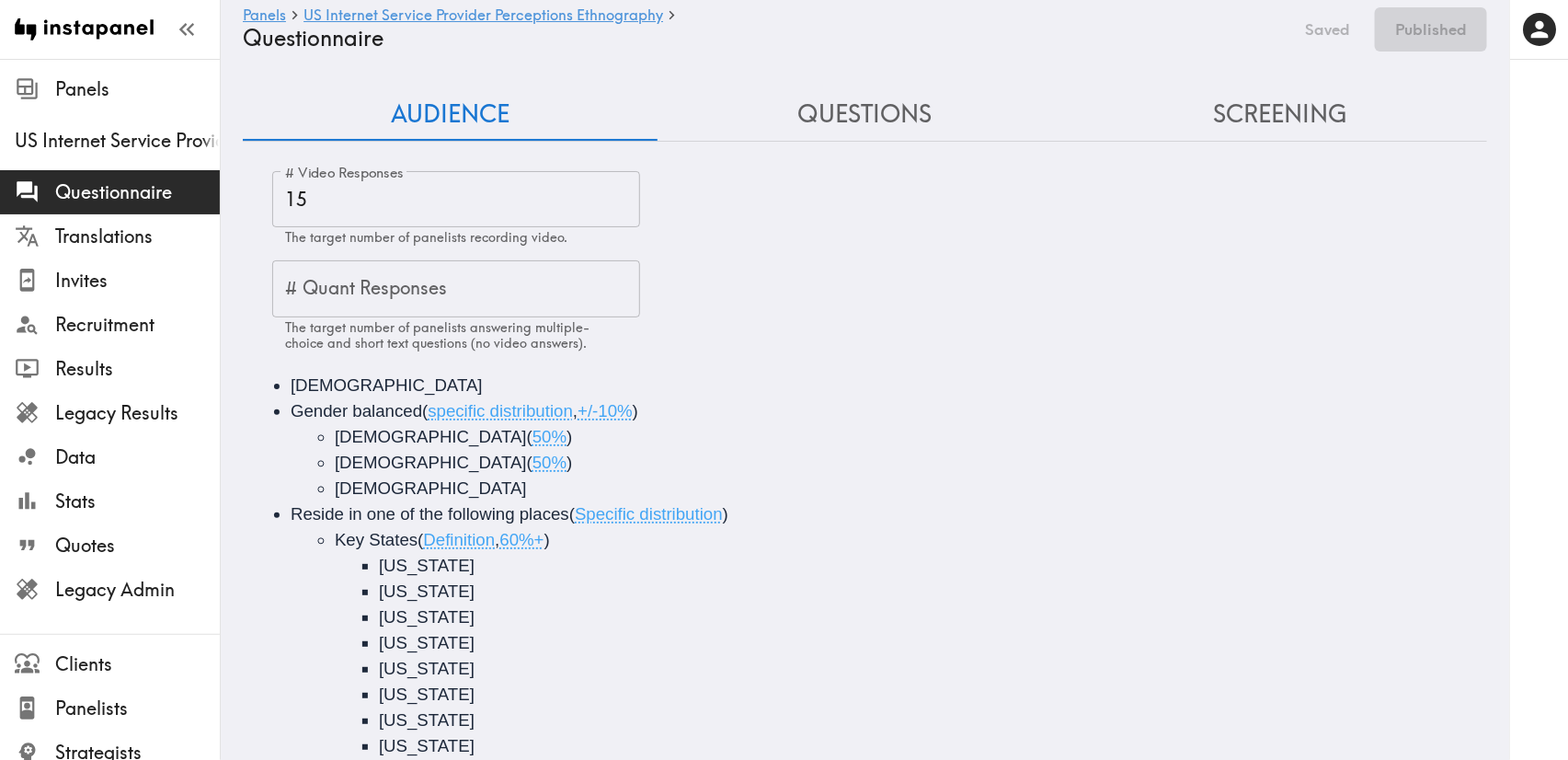
type input "false"
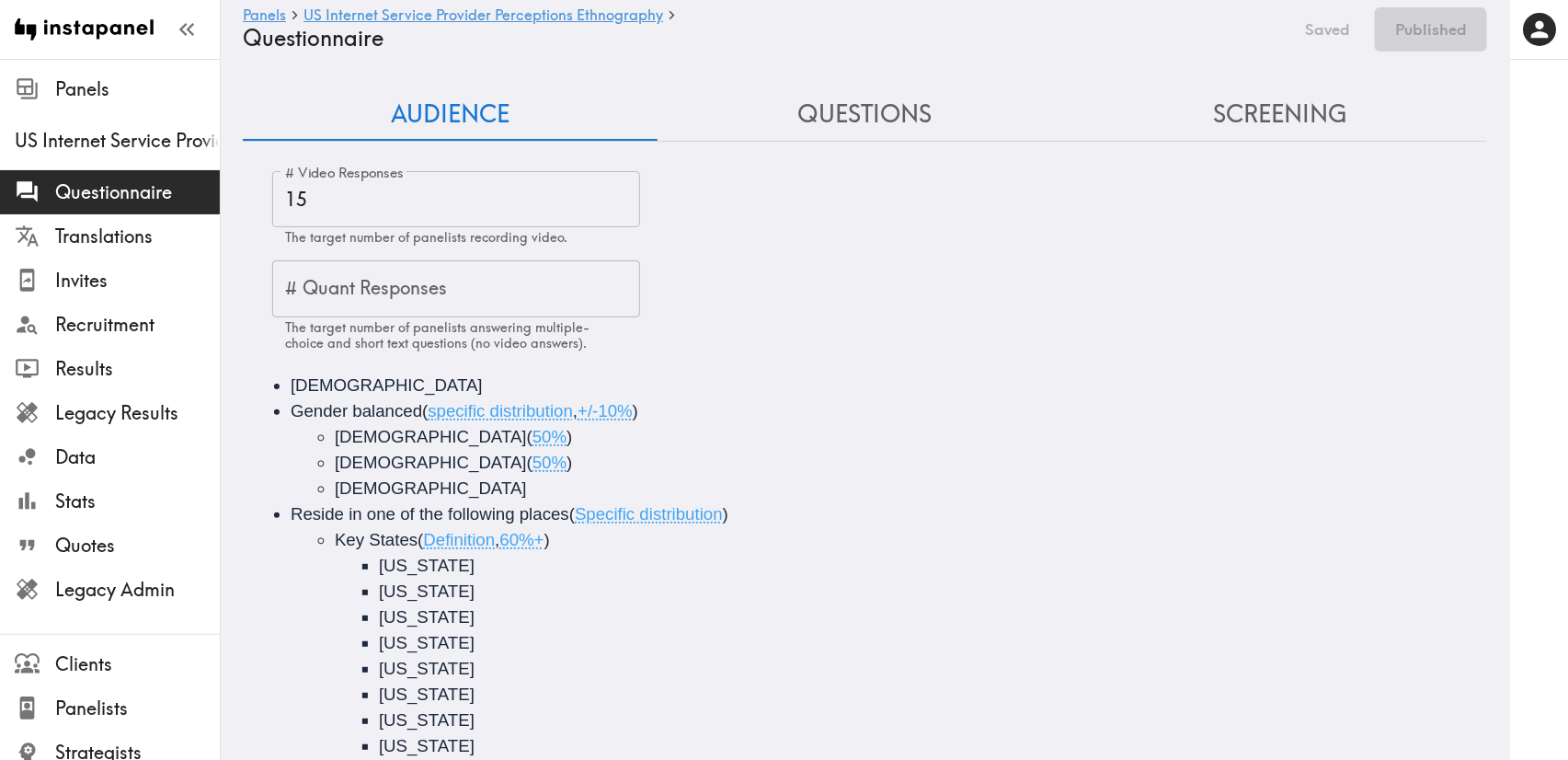
type input "false"
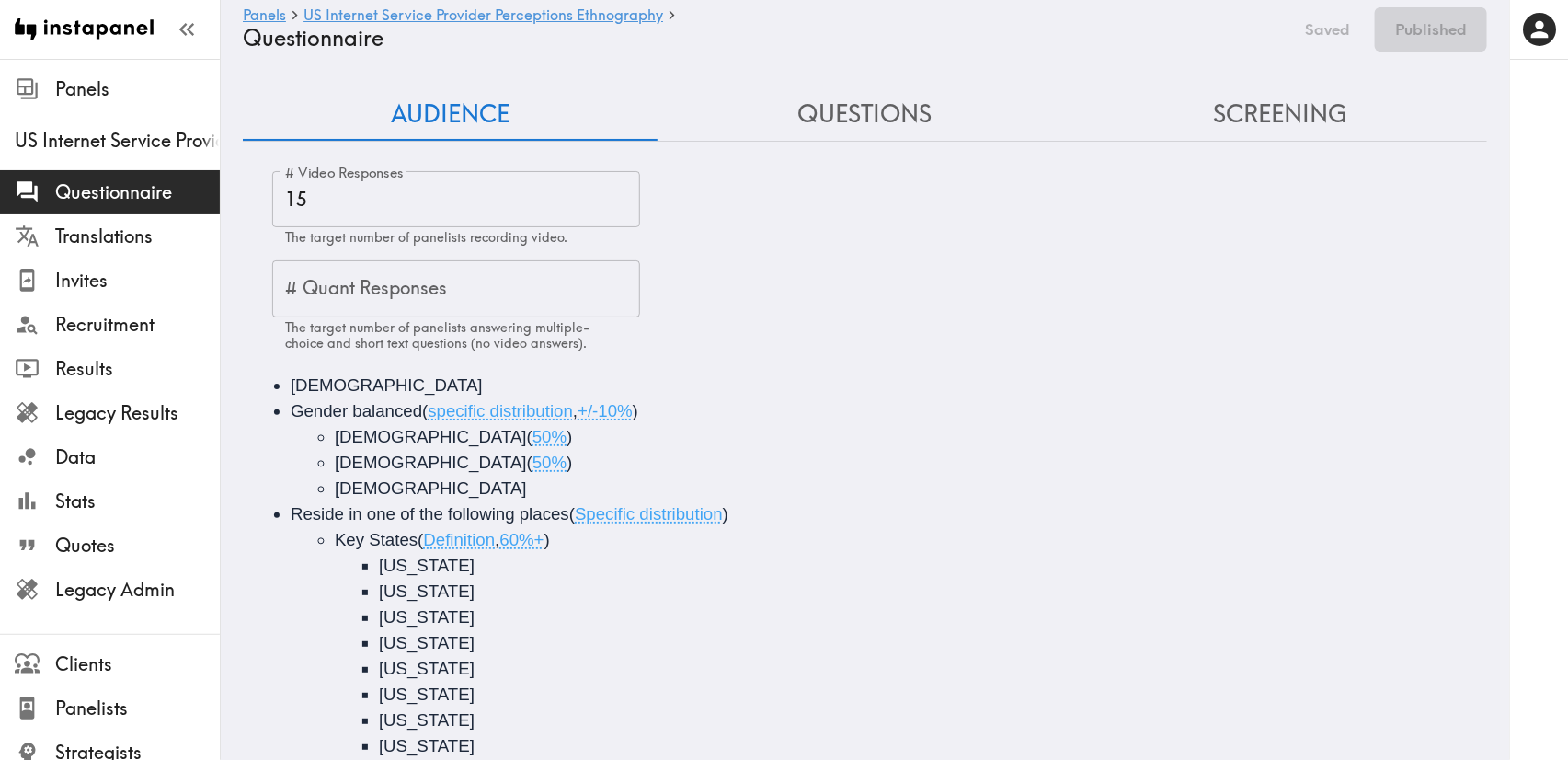
type input "false"
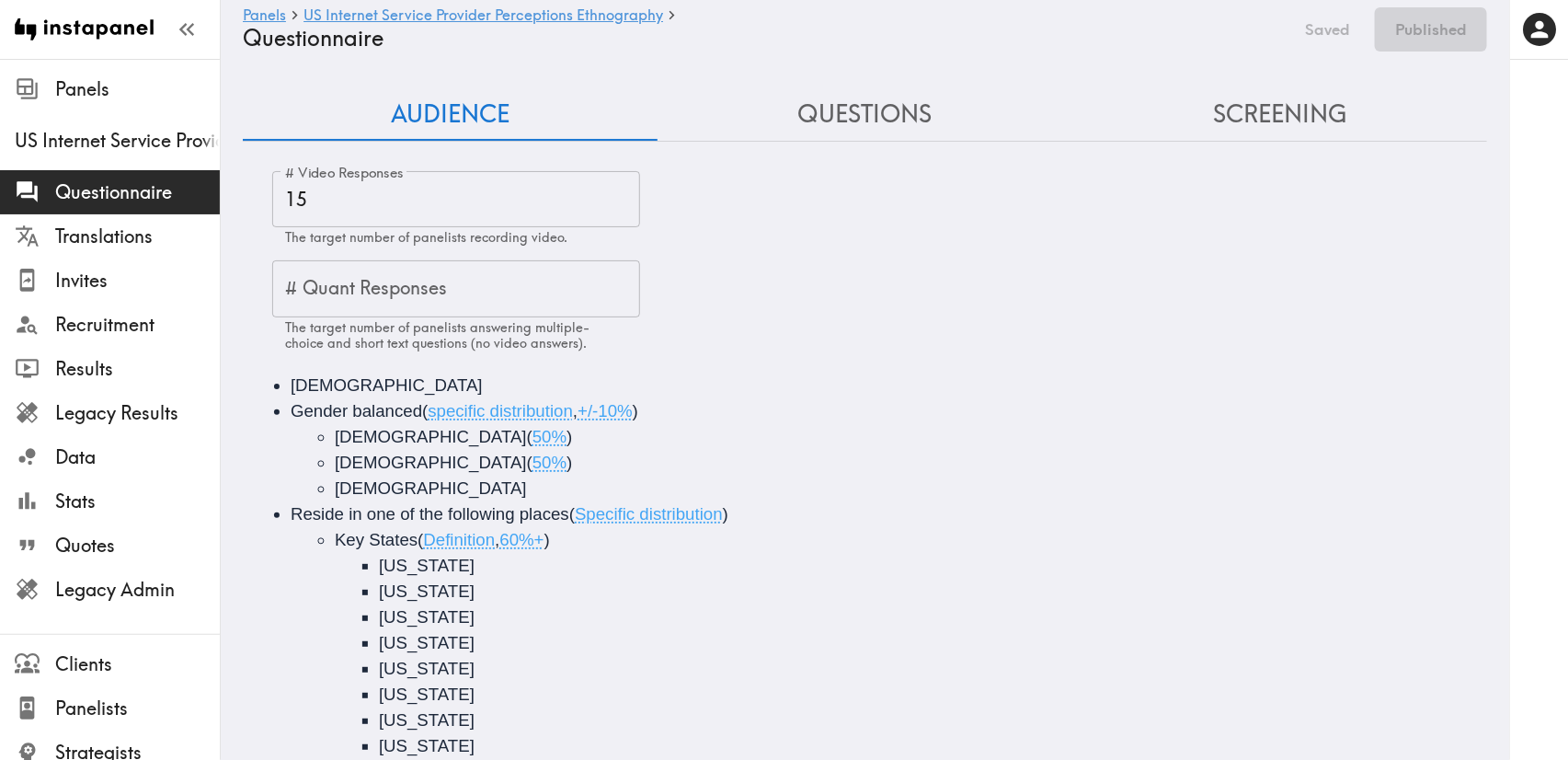
type input "false"
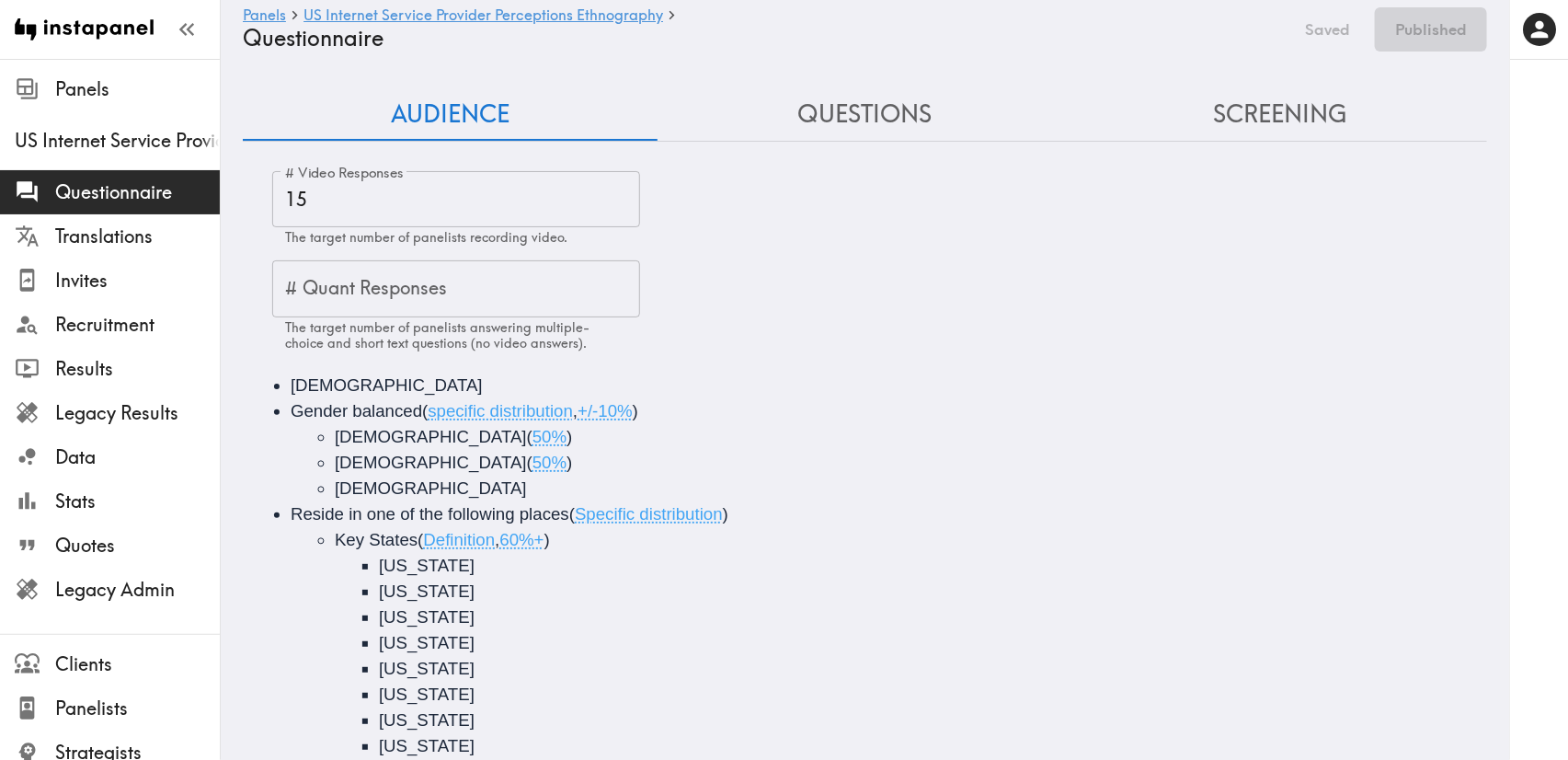
type input "false"
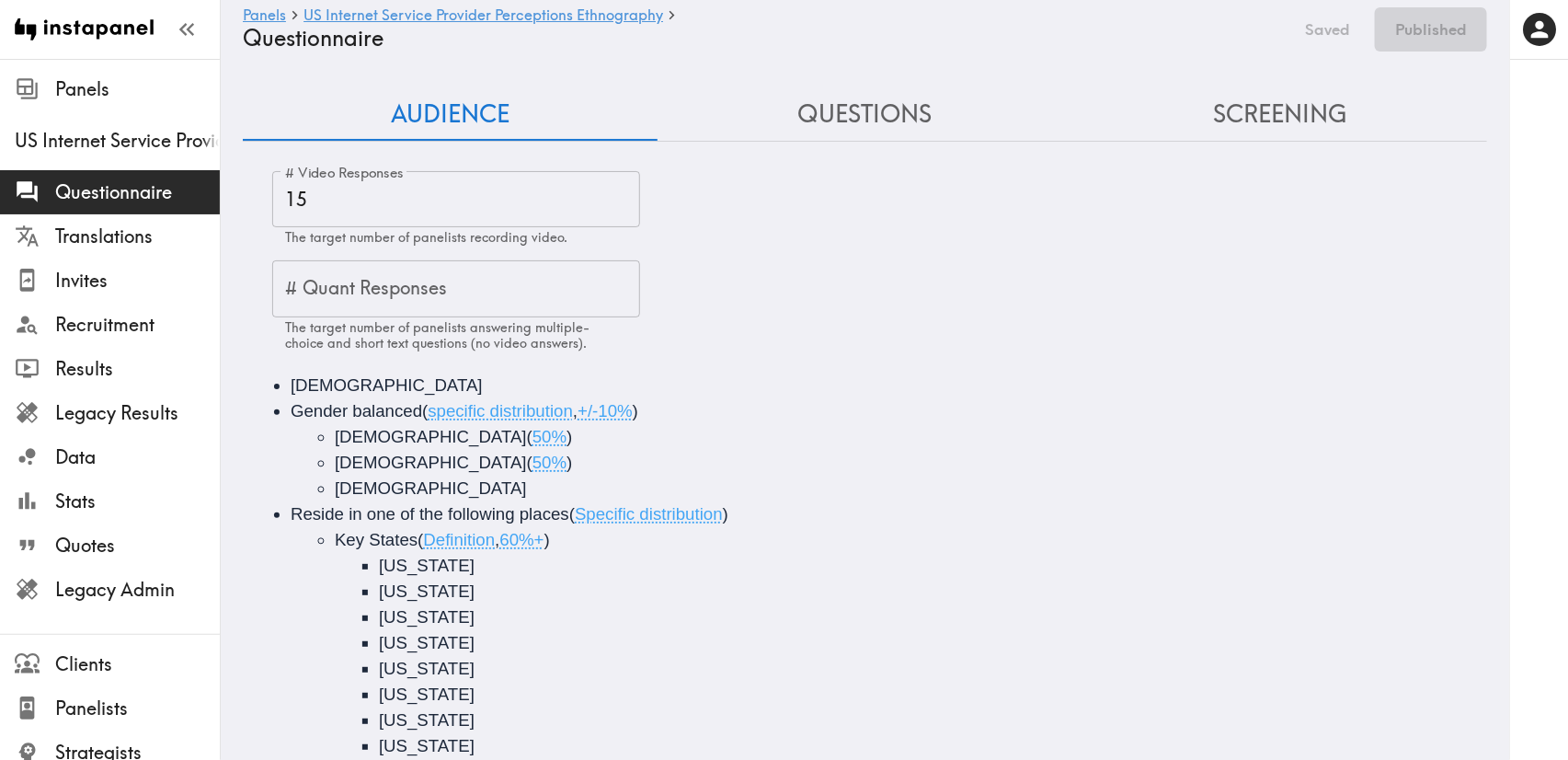
type input "false"
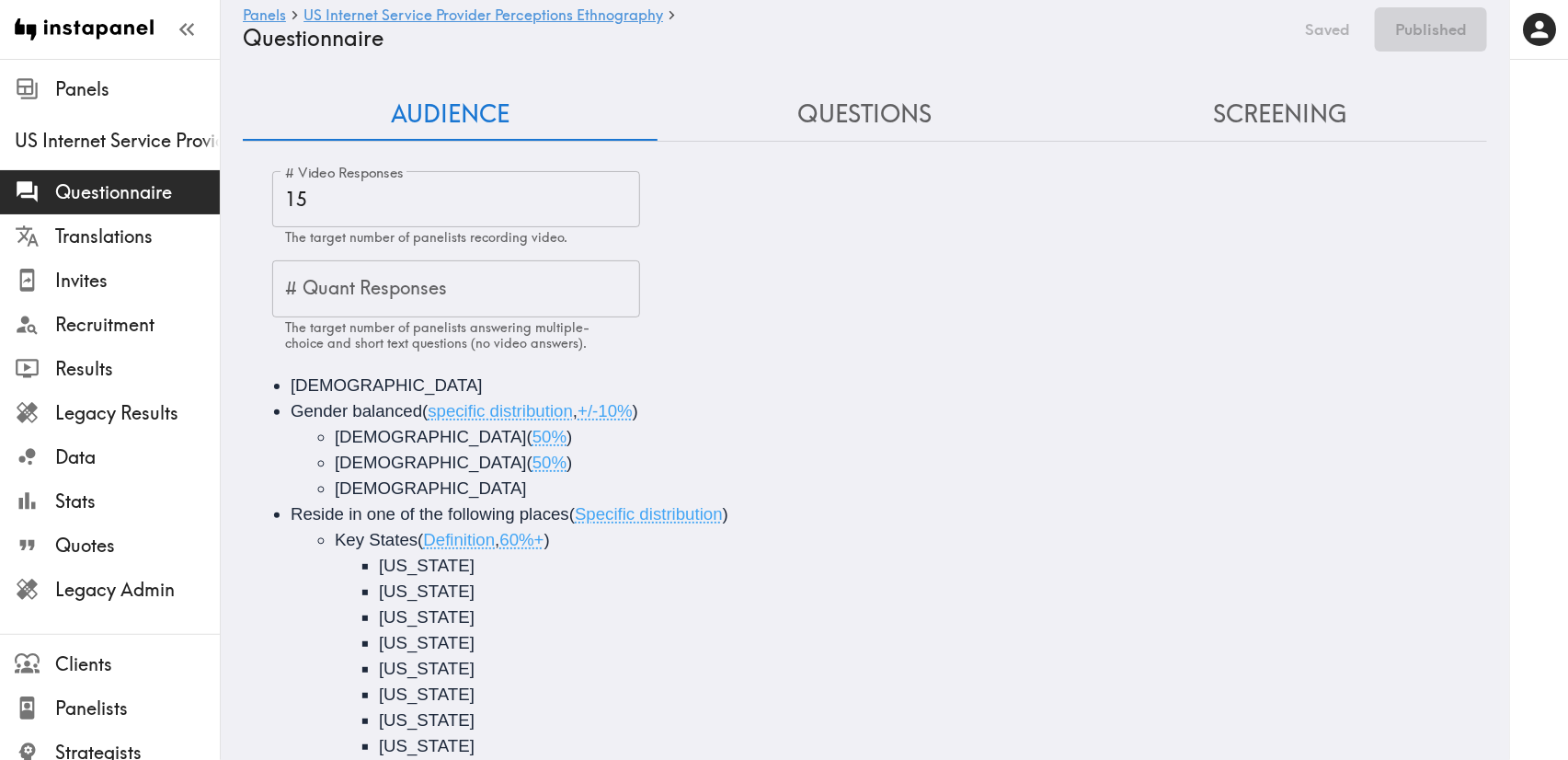
type input "false"
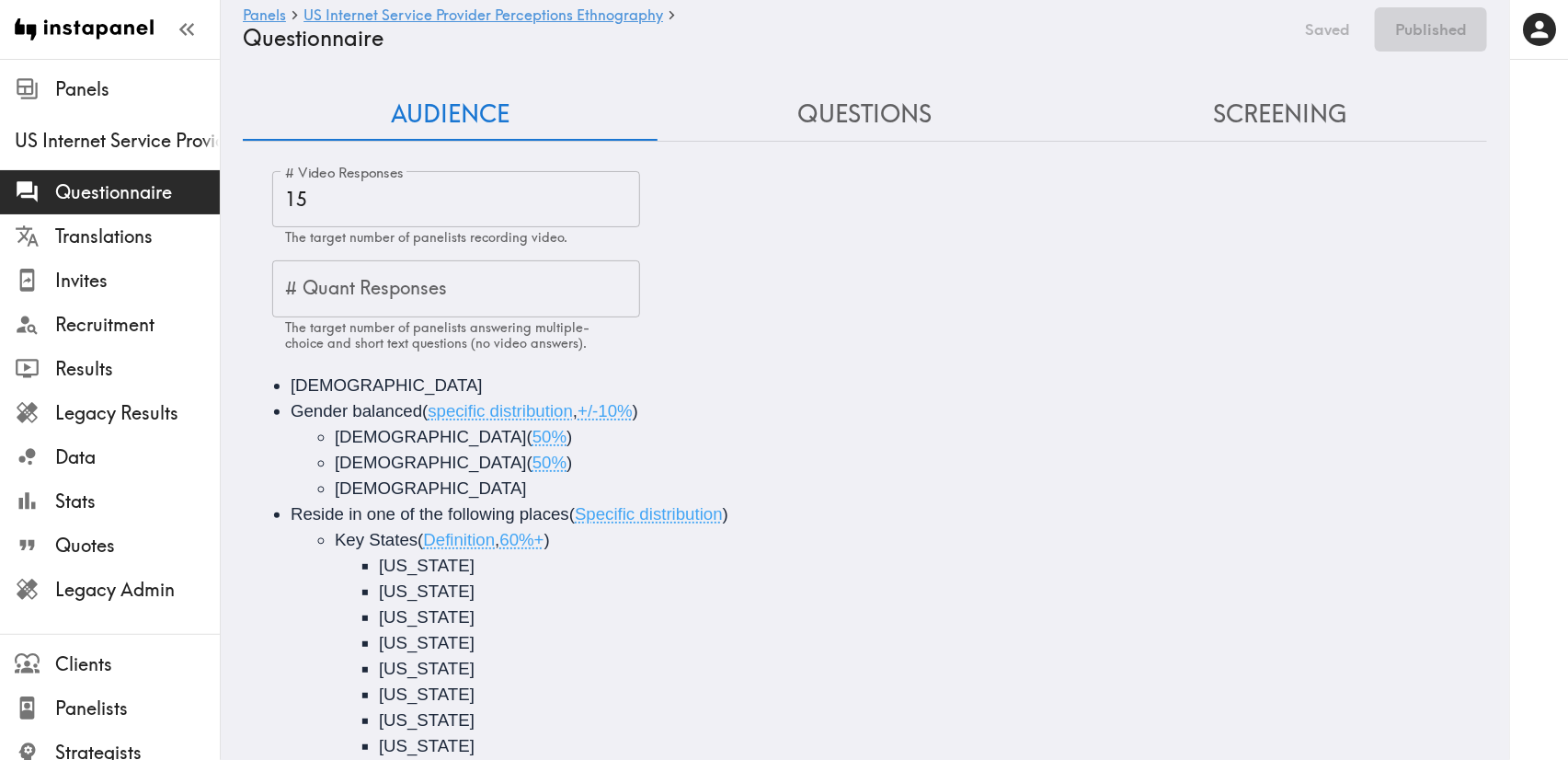
type input "false"
type input "#4 COUNTRY & POSTCODE/ZIP (Location)"
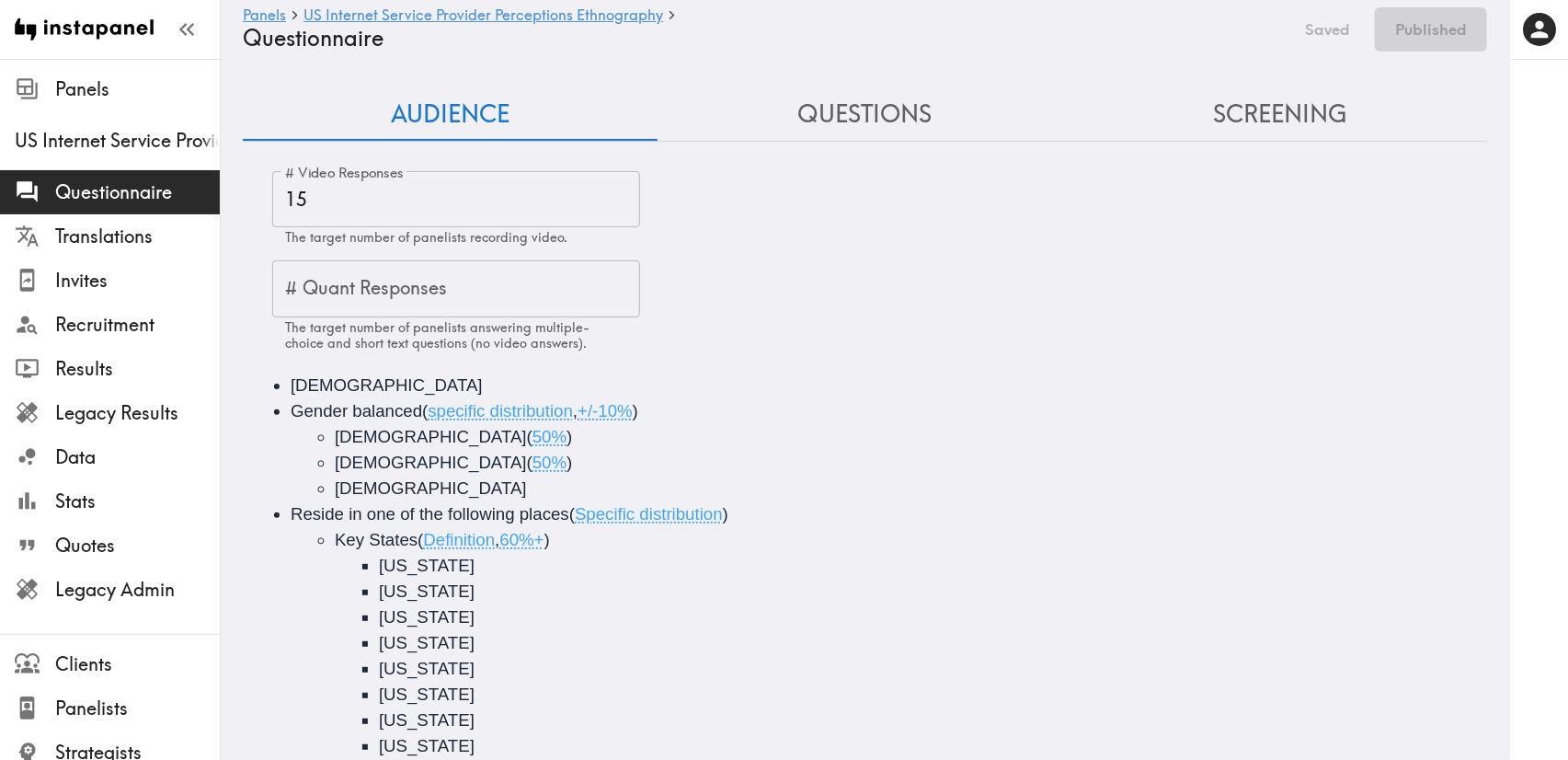
type input "false"
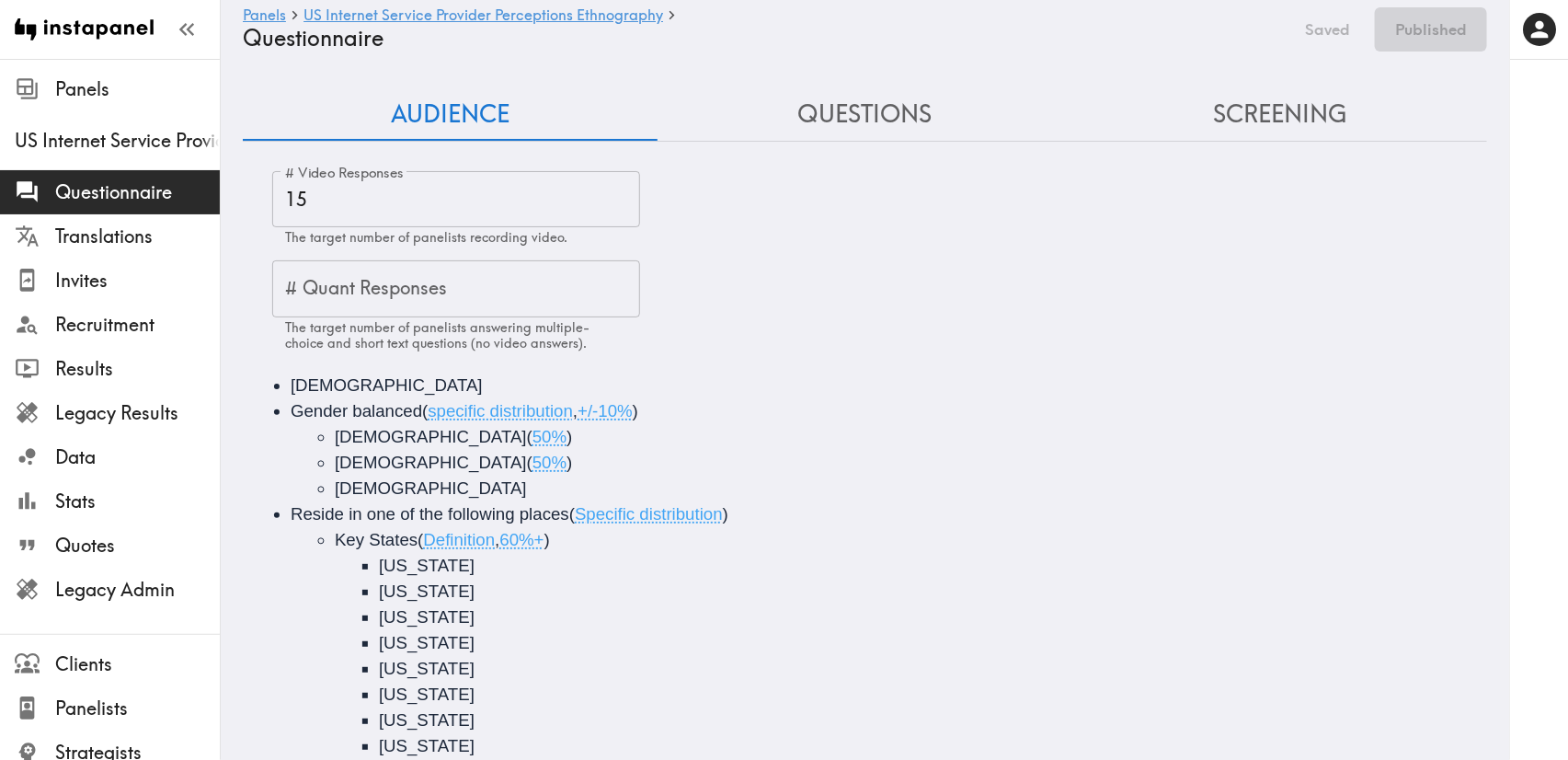
type input "false"
type input "#7 How would you describe the area that you live in?"
type input "#5 What is your annual household income?"
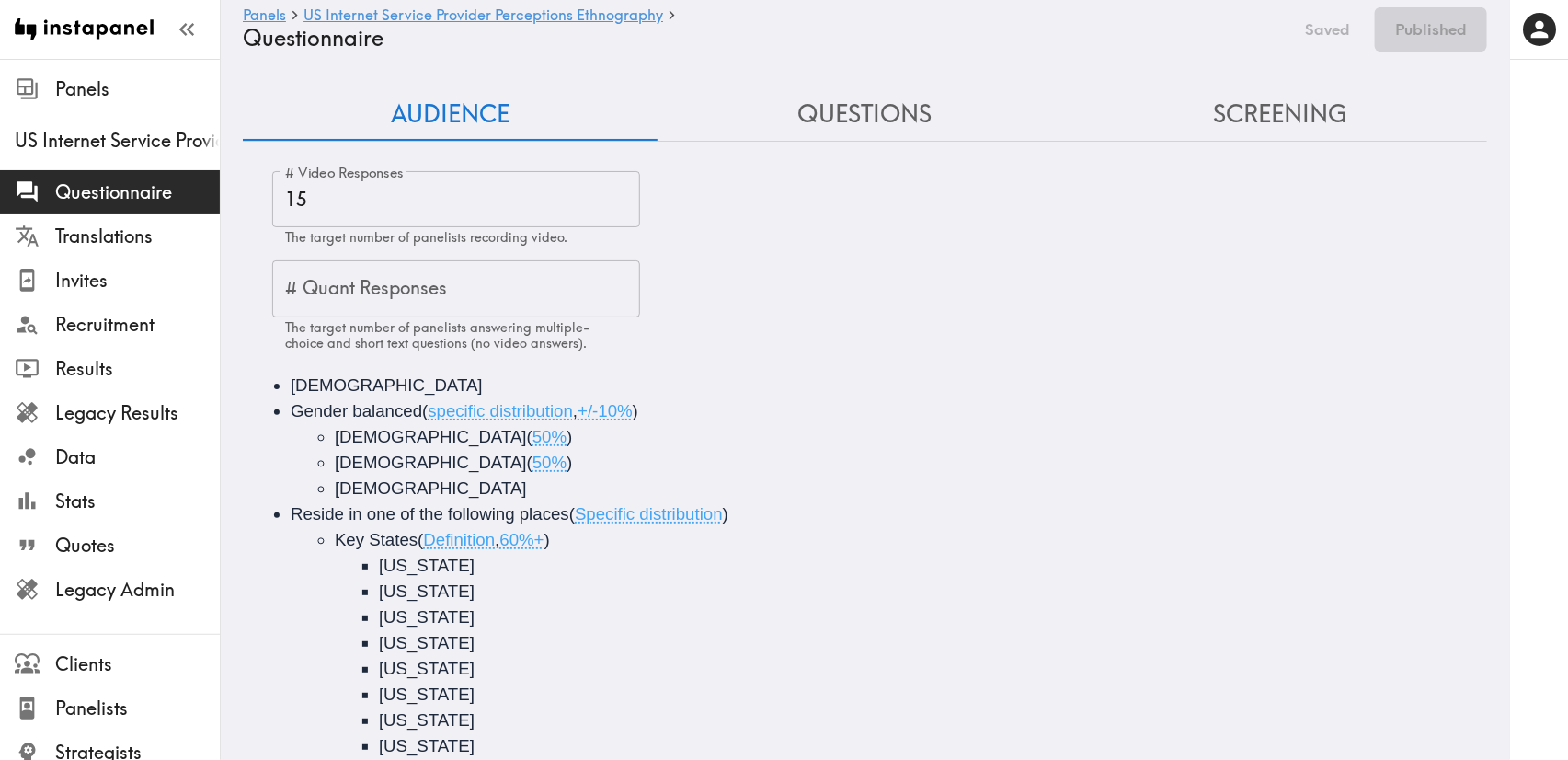
type input "#6 US-ONLY - What is your ethnicity?"
type input "#8 Which of the following things do you currently have?"
type input "#9 Which of the following things do you feel you need, if…"
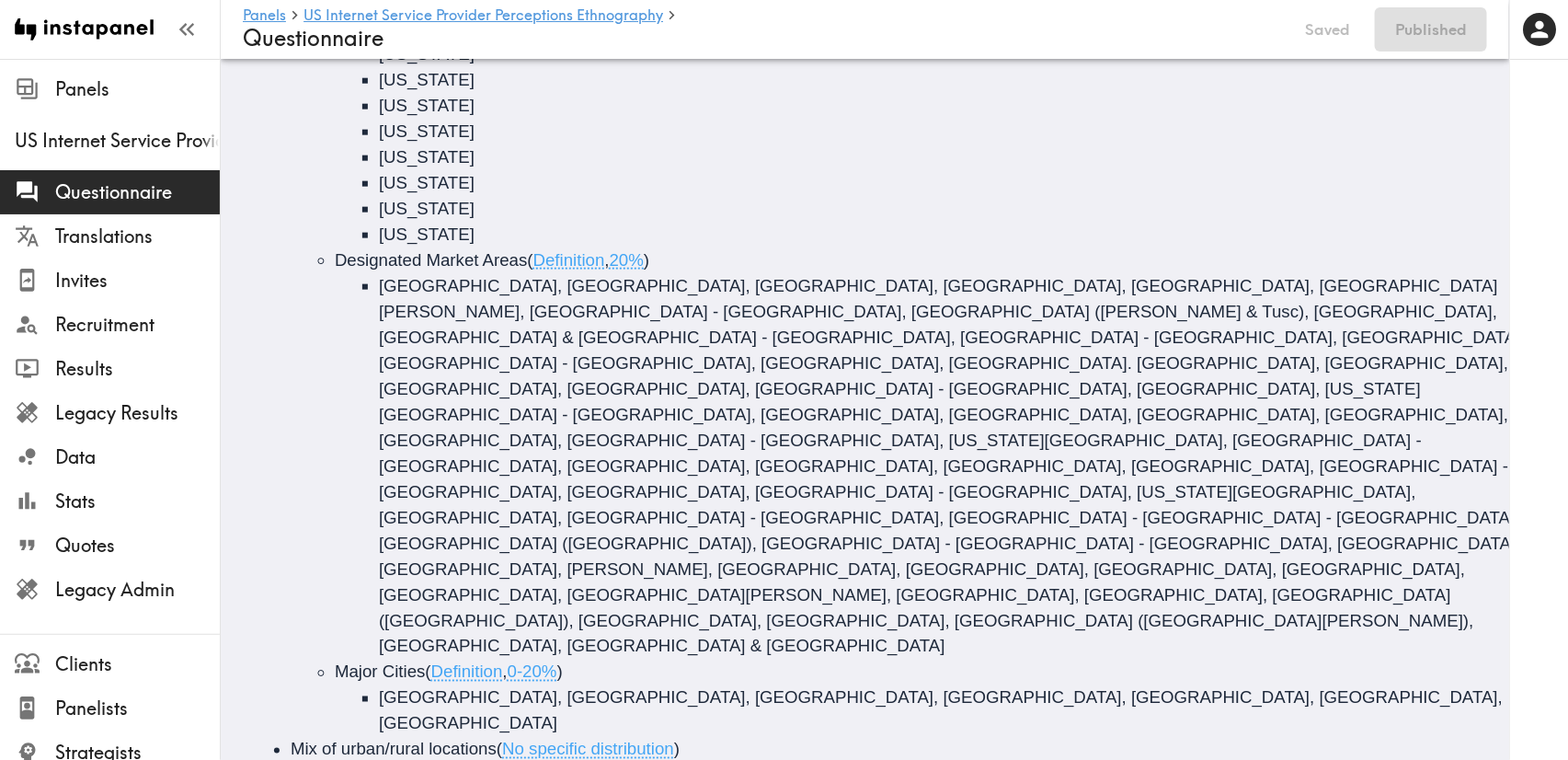
click at [1276, 113] on li "[US_STATE]" at bounding box center [961, 106] width 1164 height 26
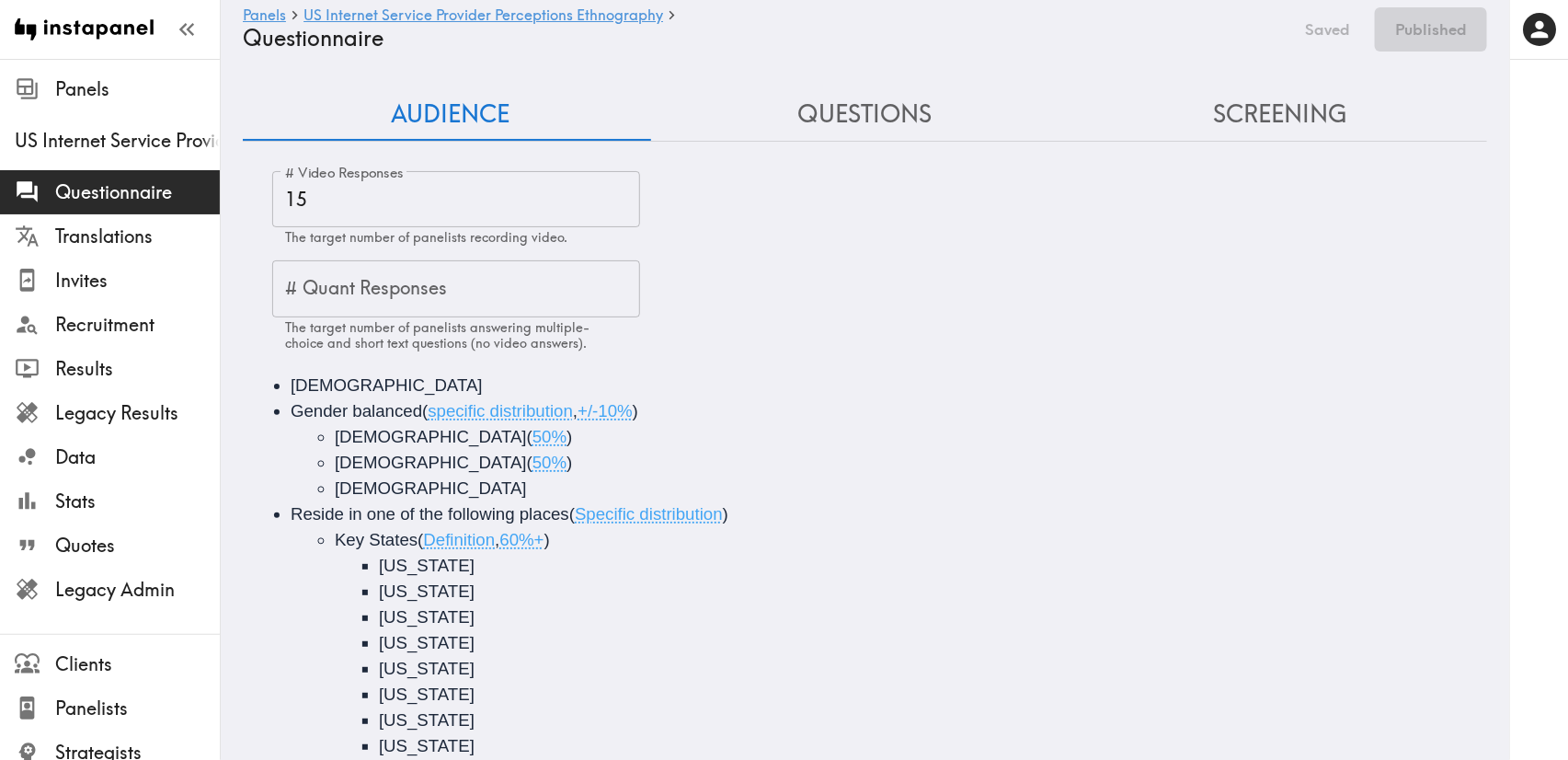
click at [1315, 120] on button "Screening" at bounding box center [1279, 114] width 415 height 52
